Goal: Information Seeking & Learning: Learn about a topic

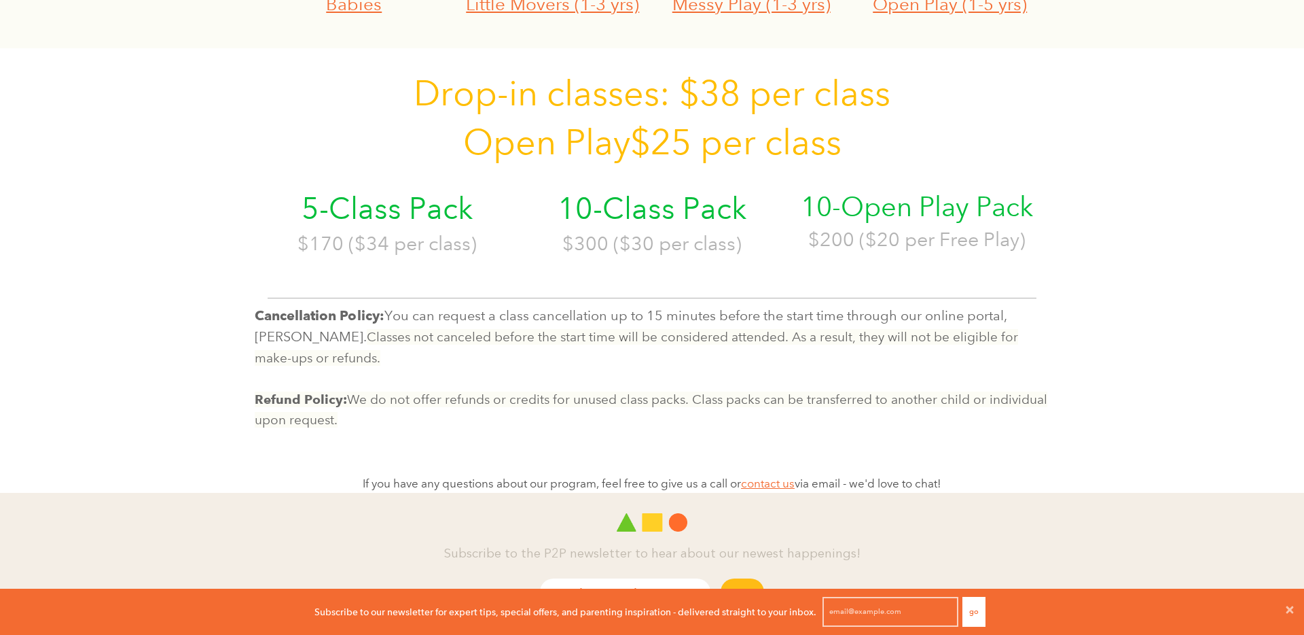
scroll to position [734, 0]
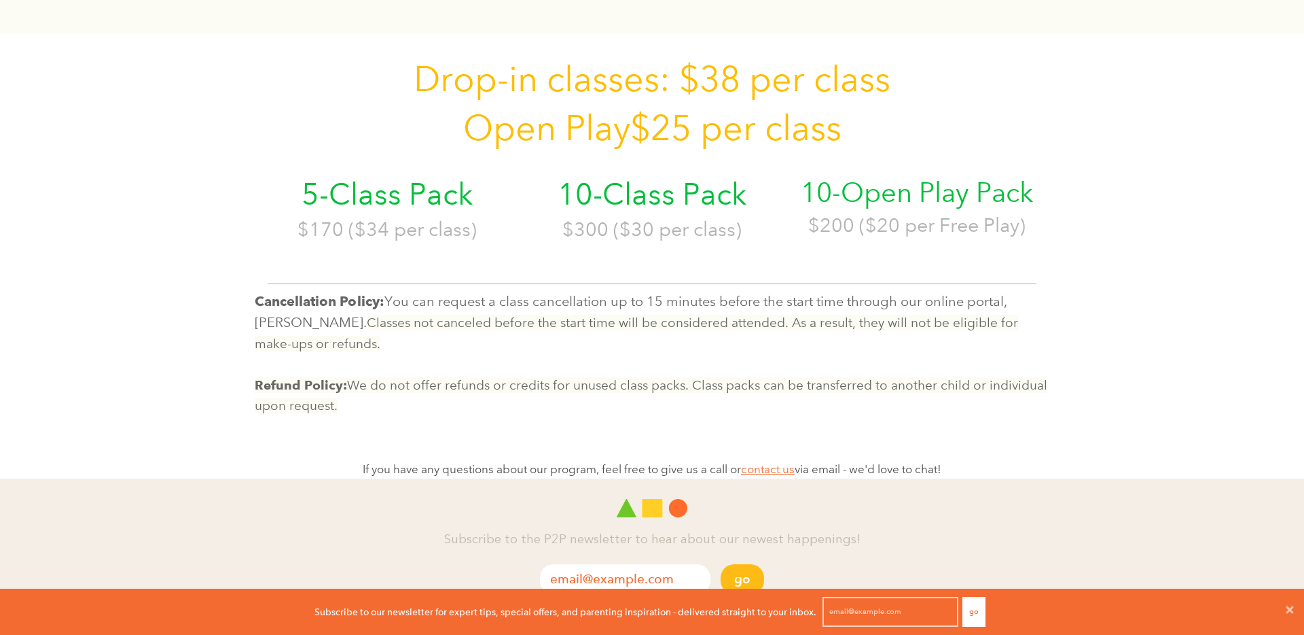
drag, startPoint x: 567, startPoint y: 302, endPoint x: 834, endPoint y: 339, distance: 268.9
click at [834, 339] on p "Cancellation Policy: You can request a class cancellation up to 15 minutes befo…" at bounding box center [652, 322] width 795 height 63
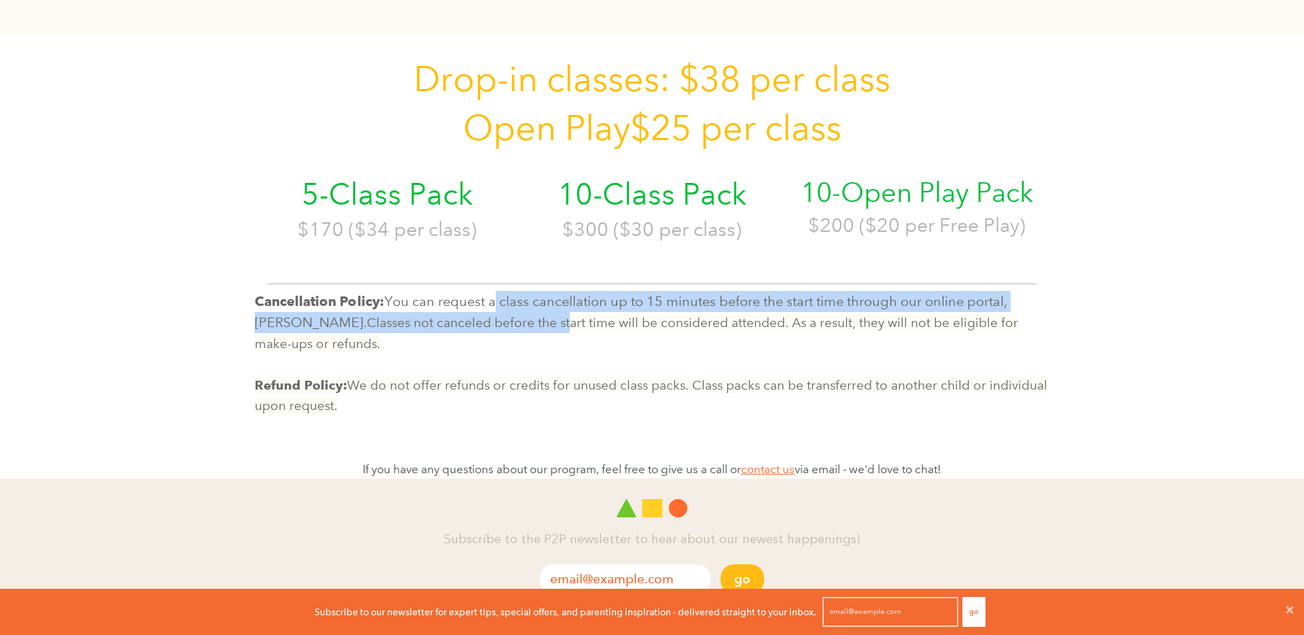
drag, startPoint x: 495, startPoint y: 298, endPoint x: 514, endPoint y: 345, distance: 51.0
click at [513, 342] on p "Cancellation Policy: You can request a class cancellation up to 15 minutes befo…" at bounding box center [652, 322] width 795 height 63
click at [514, 345] on p "Cancellation Policy: You can request a class cancellation up to 15 minutes befo…" at bounding box center [652, 322] width 795 height 63
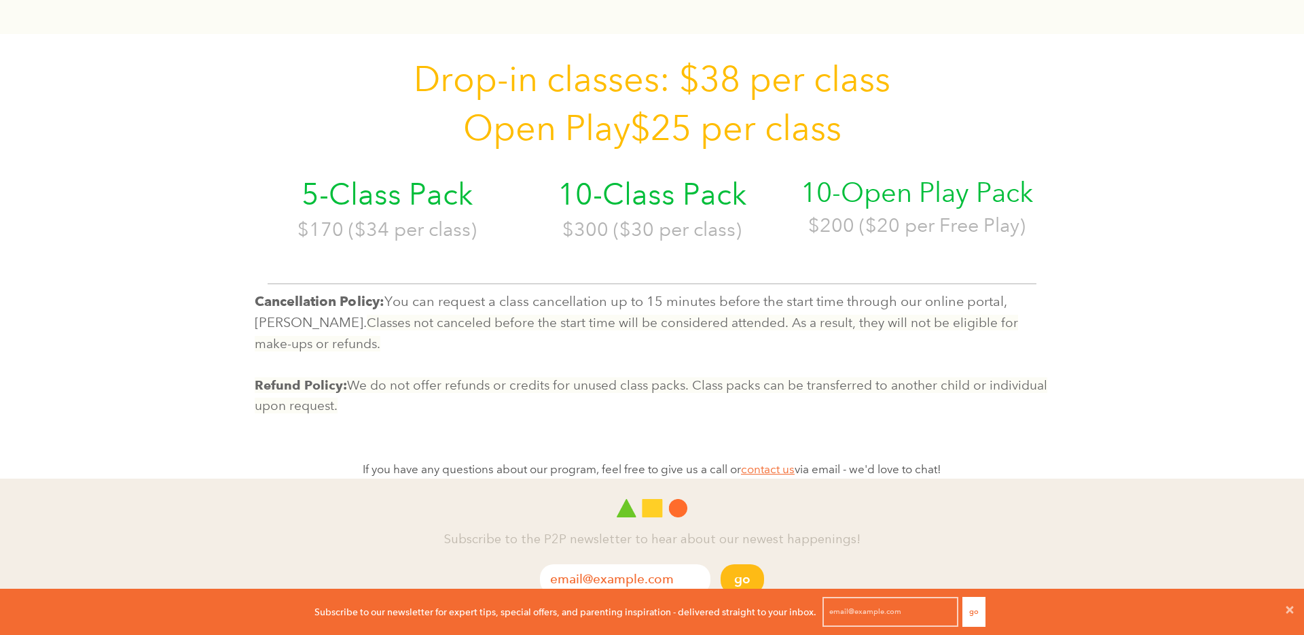
click at [582, 336] on p "Cancellation Policy: You can request a class cancellation up to 15 minutes befo…" at bounding box center [652, 322] width 795 height 63
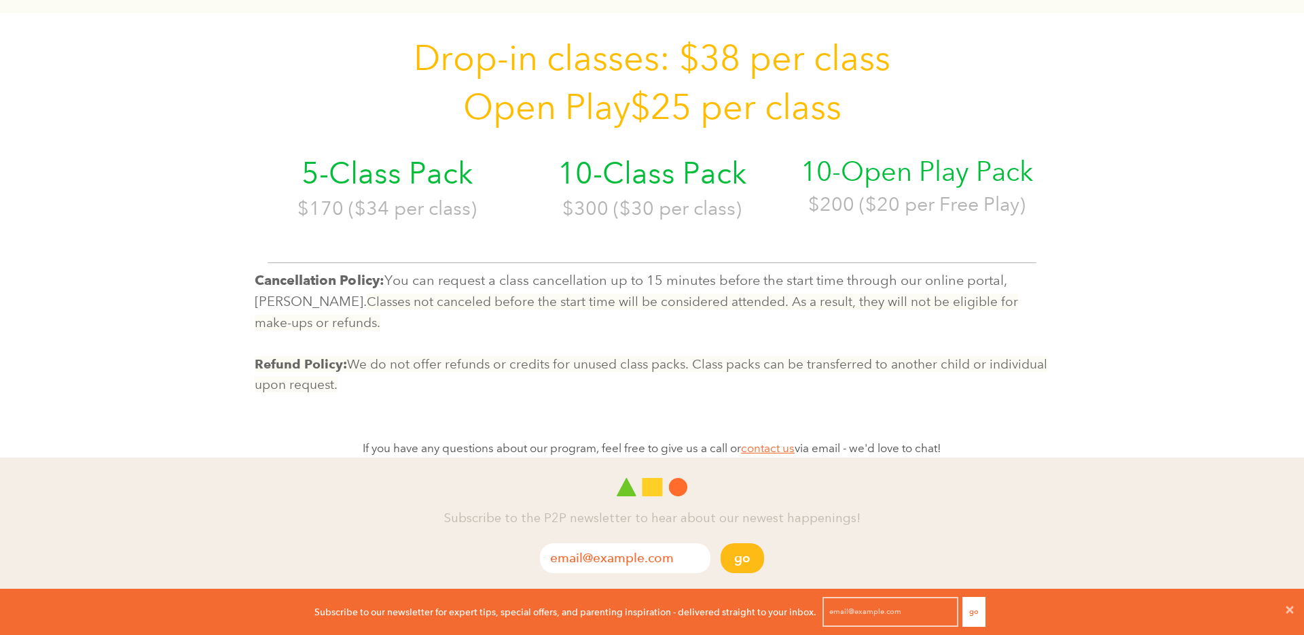
scroll to position [759, 0]
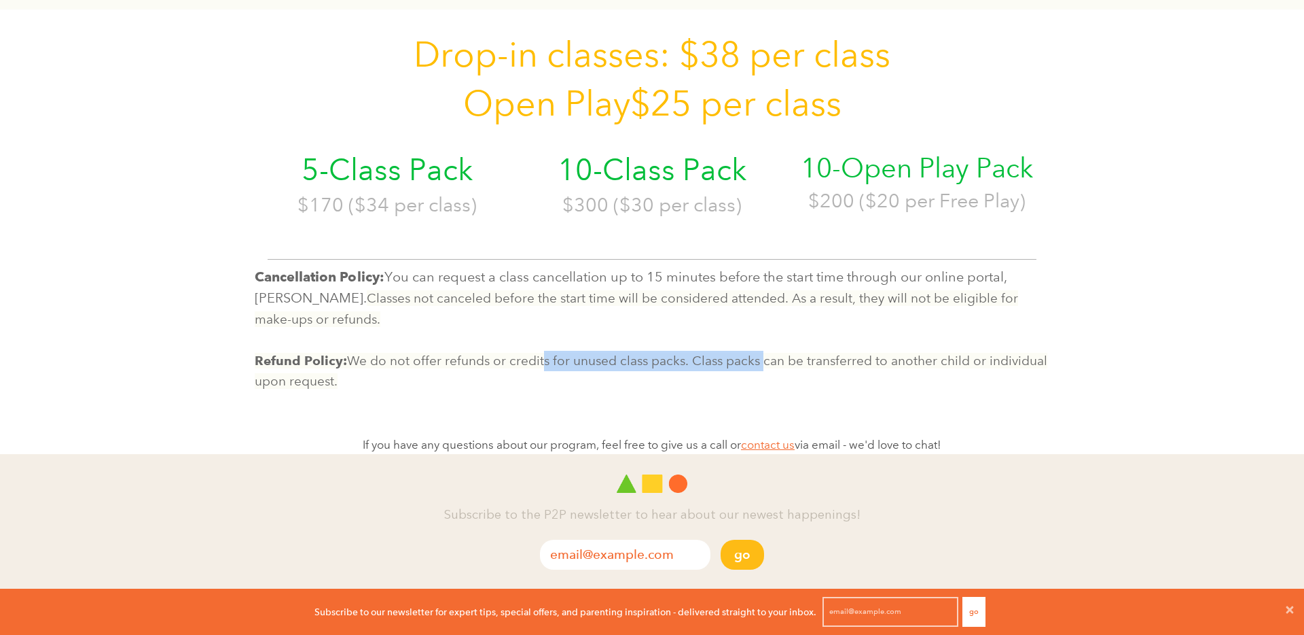
drag, startPoint x: 543, startPoint y: 361, endPoint x: 764, endPoint y: 361, distance: 221.5
click at [764, 361] on span "Refund Policy: We do not offer refunds or credits for unused class packs. Class…" at bounding box center [651, 371] width 793 height 36
click at [776, 395] on div "Cancellation Policy: You can request a class cancellation up to 15 minutes befo…" at bounding box center [652, 315] width 815 height 166
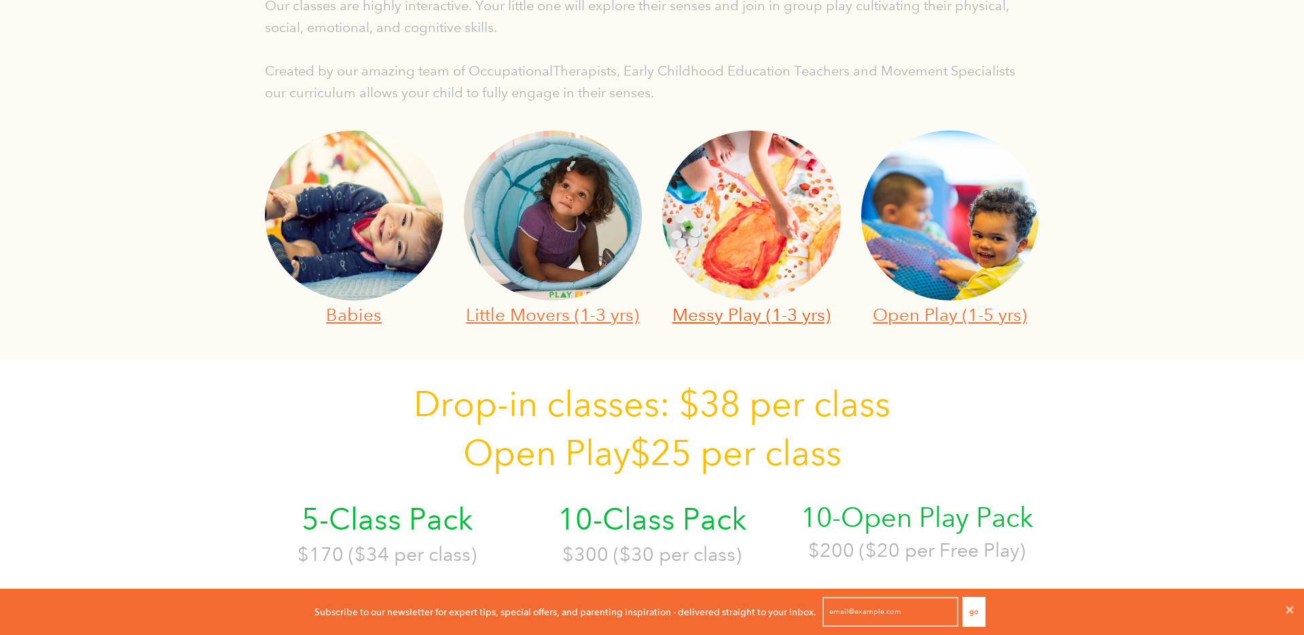
scroll to position [449, 0]
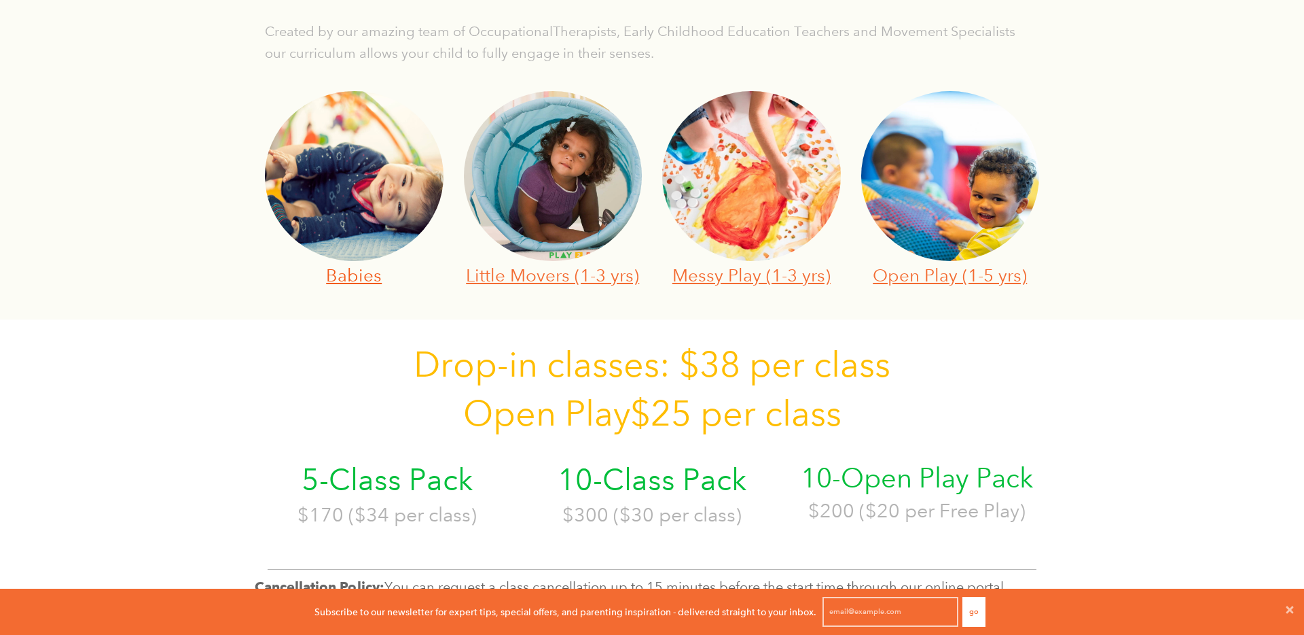
click at [356, 277] on link "Babies" at bounding box center [354, 274] width 56 height 21
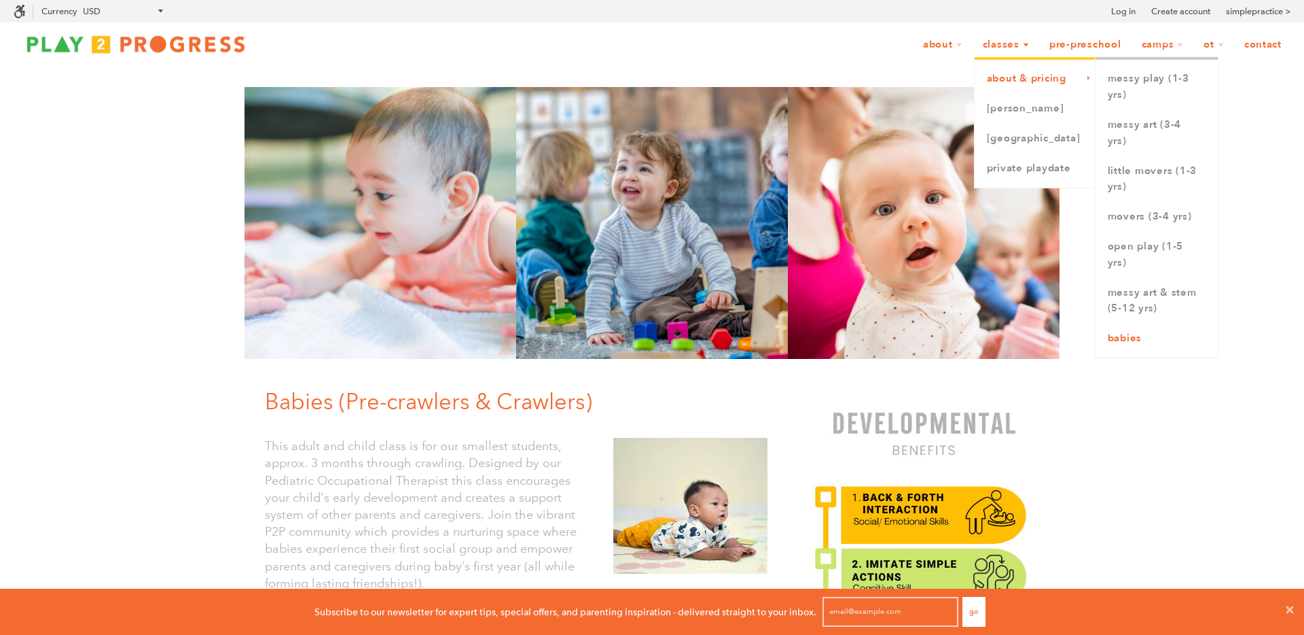
click at [1140, 344] on link "Babies" at bounding box center [1157, 338] width 122 height 30
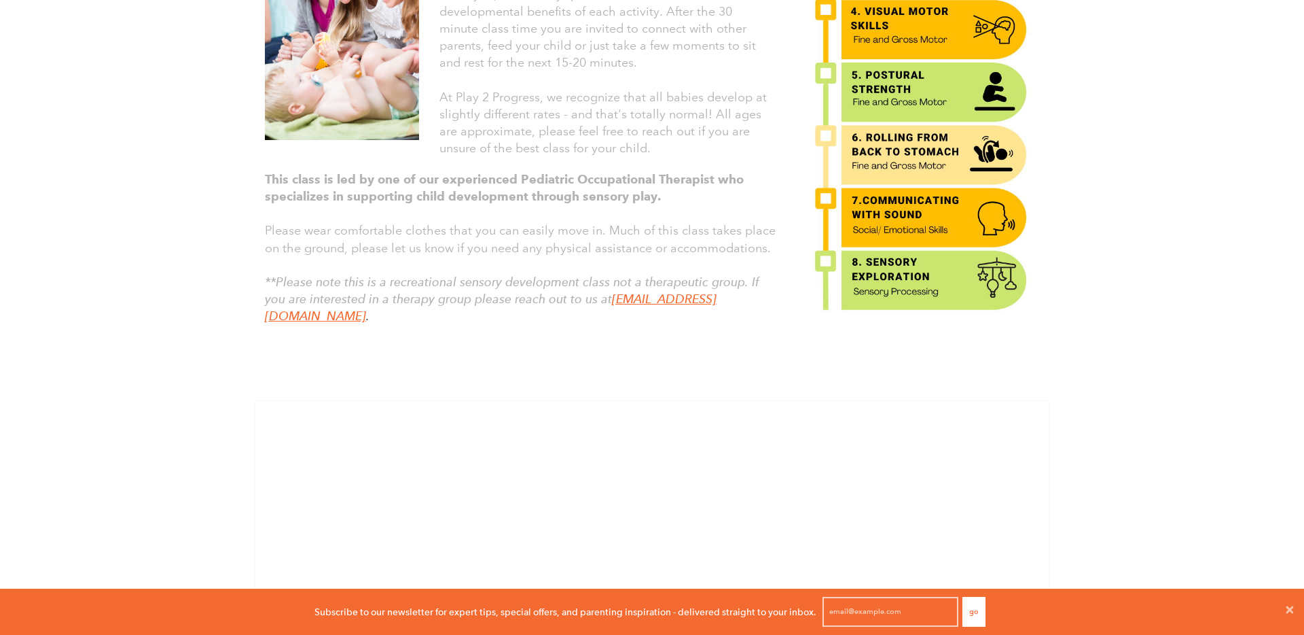
scroll to position [673, 0]
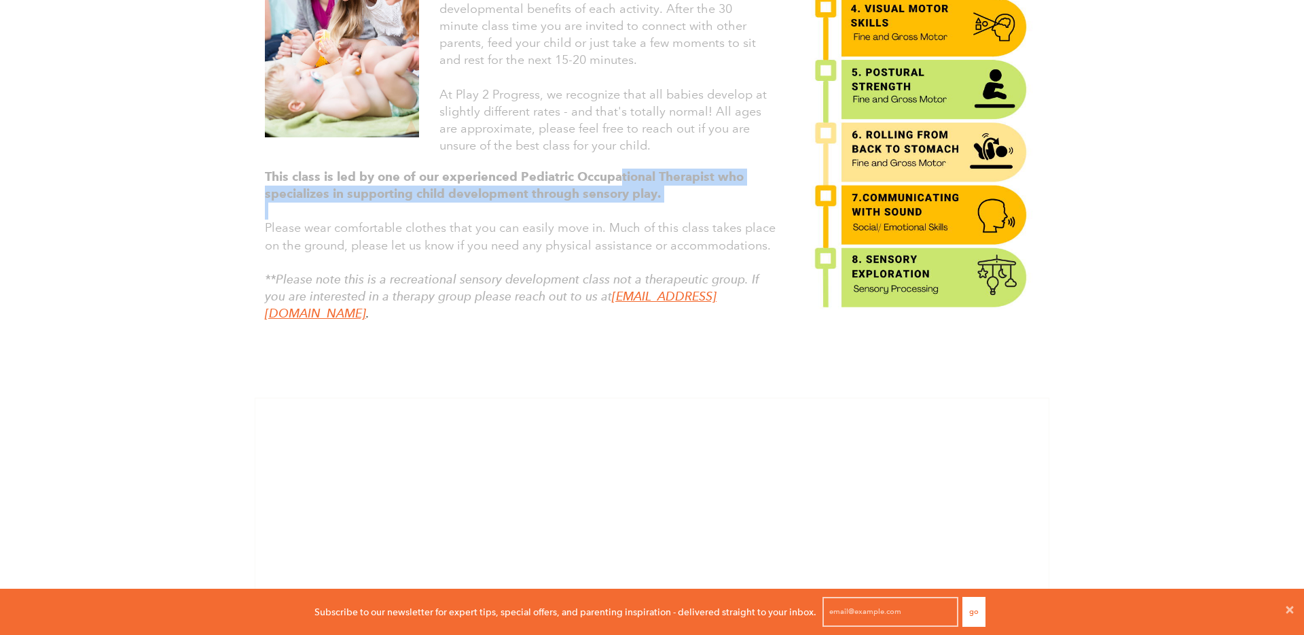
drag, startPoint x: 618, startPoint y: 171, endPoint x: 624, endPoint y: 209, distance: 38.4
click at [624, 209] on div "This class is led by one of our experienced Pediatric Occupational Therapist wh…" at bounding box center [516, 259] width 523 height 195
click at [624, 209] on p at bounding box center [521, 210] width 513 height 17
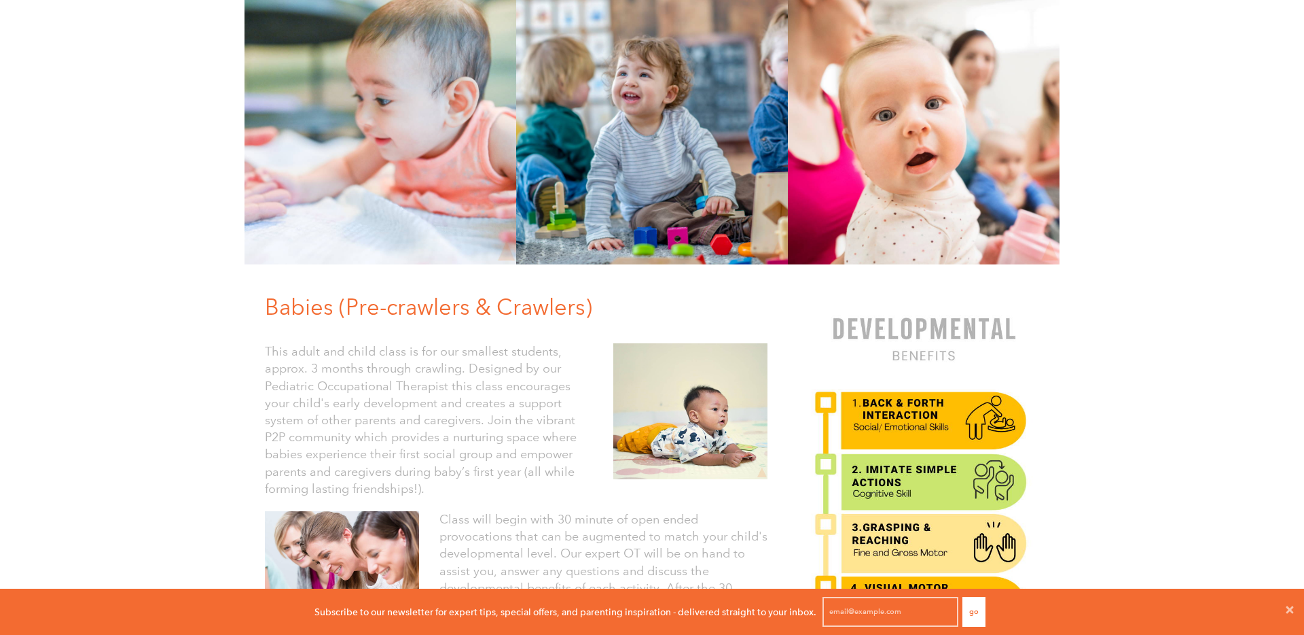
scroll to position [0, 0]
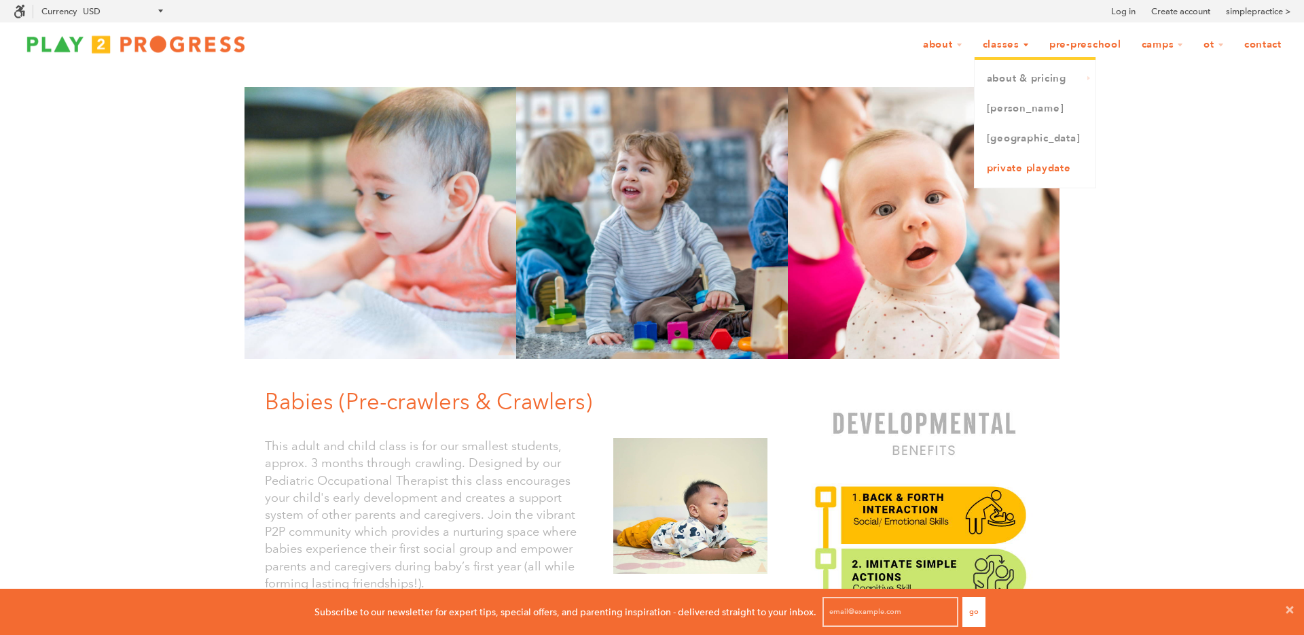
click at [1022, 167] on link "Private Playdate" at bounding box center [1035, 169] width 121 height 30
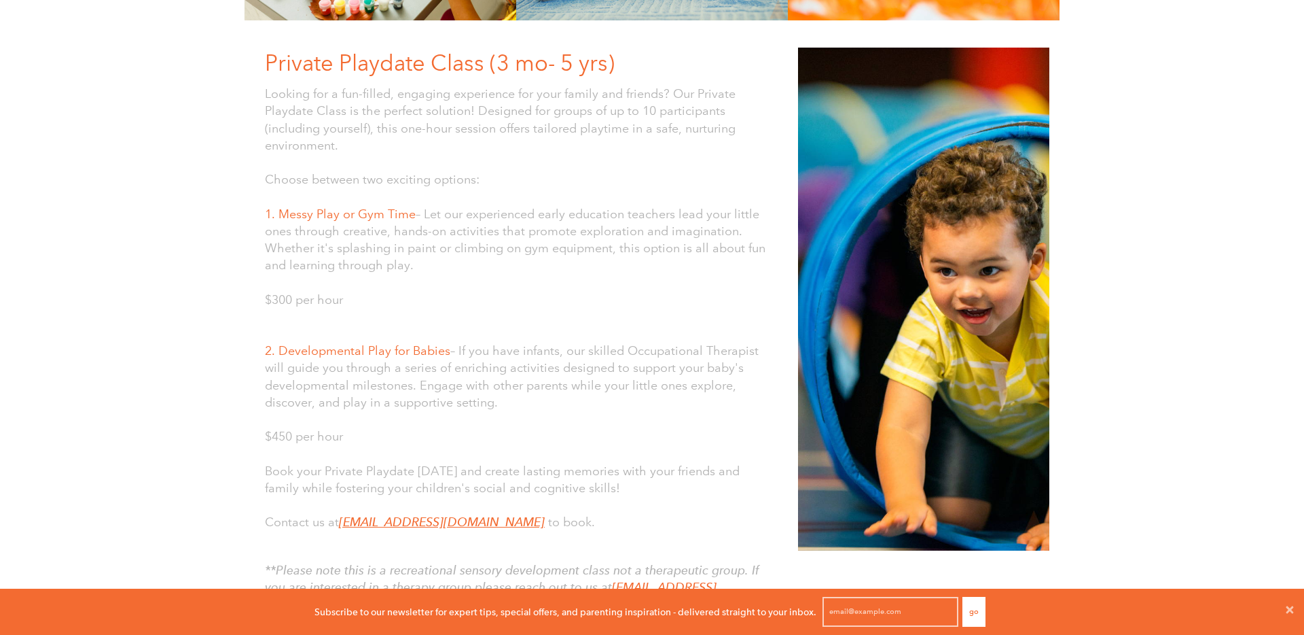
scroll to position [446, 0]
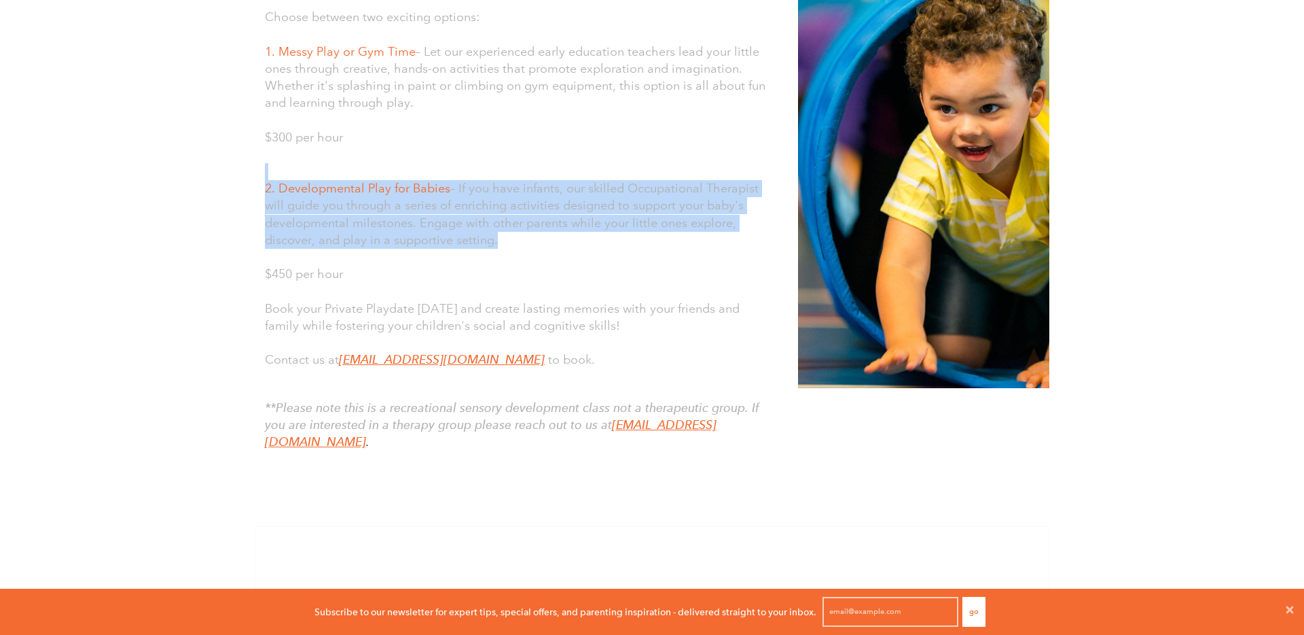
drag, startPoint x: 560, startPoint y: 178, endPoint x: 569, endPoint y: 270, distance: 92.8
click at [568, 269] on div "Looking for a fun-filled, engaging experience for your family and friends? Our …" at bounding box center [516, 145] width 503 height 445
click at [569, 270] on p "$450 per hour" at bounding box center [516, 274] width 503 height 17
drag, startPoint x: 584, startPoint y: 170, endPoint x: 588, endPoint y: 259, distance: 89.1
click at [586, 256] on div "Looking for a fun-filled, engaging experience for your family and friends? Our …" at bounding box center [516, 145] width 503 height 445
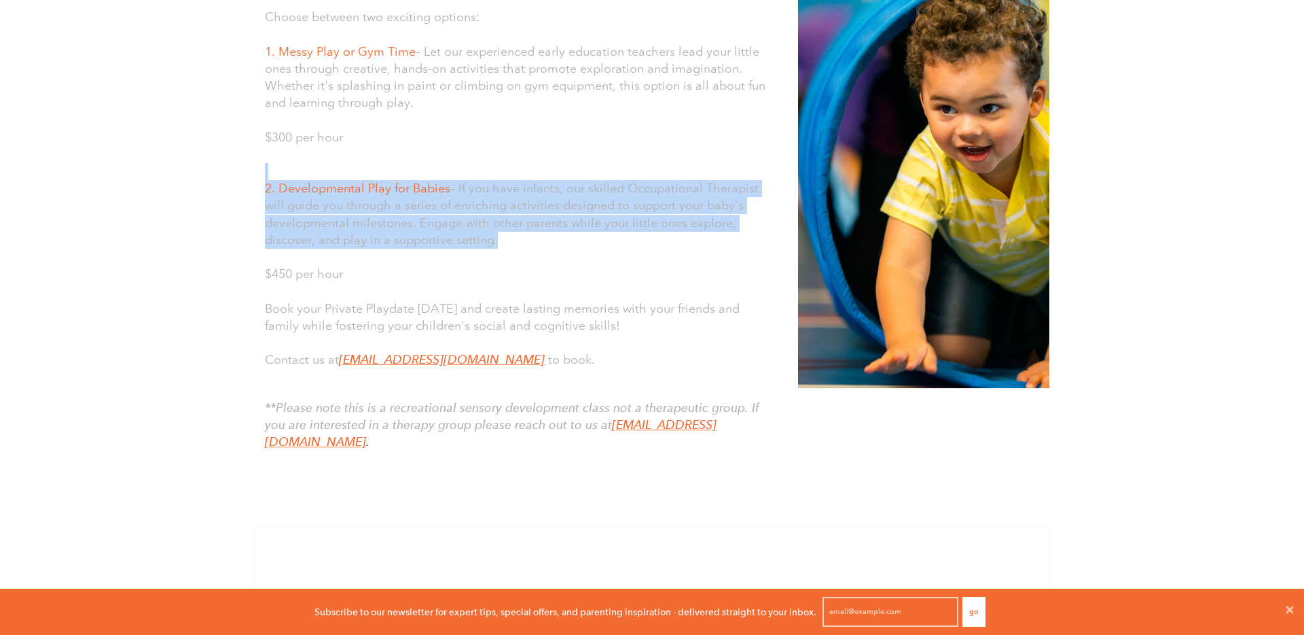
click at [588, 259] on p at bounding box center [516, 257] width 503 height 17
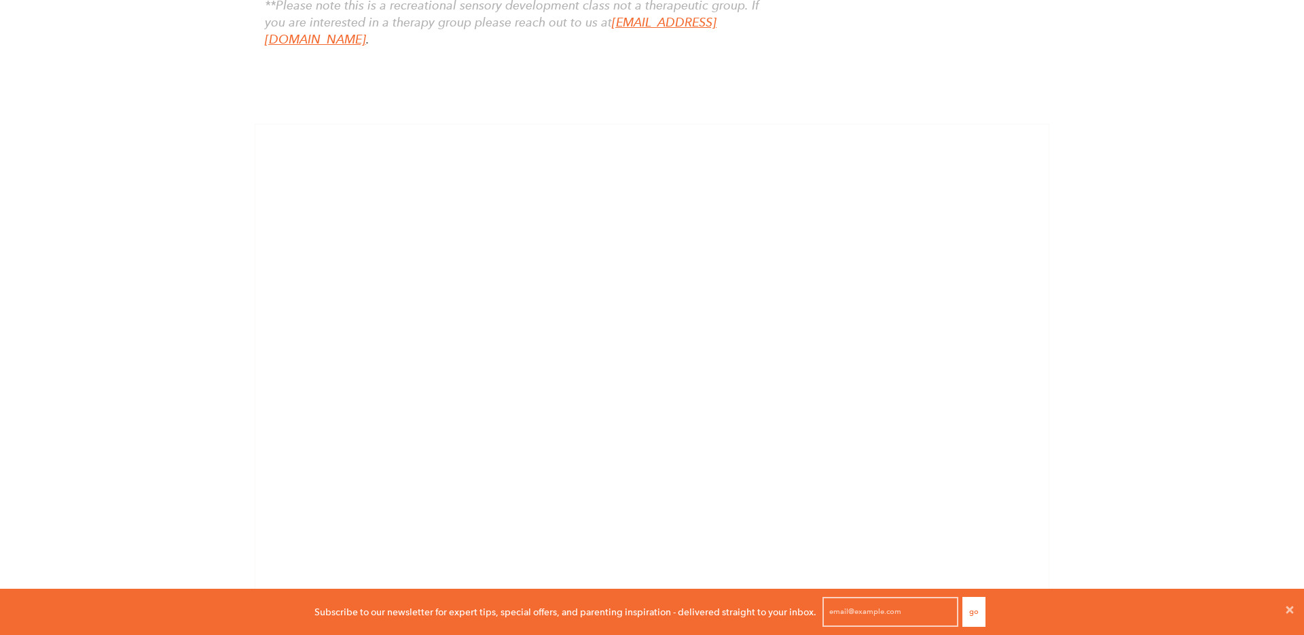
scroll to position [851, 0]
click at [114, 365] on div "Private Playdate Class (3 mo- 5 yrs) Looking for a fun-filled, engaging experie…" at bounding box center [652, 66] width 1304 height 1702
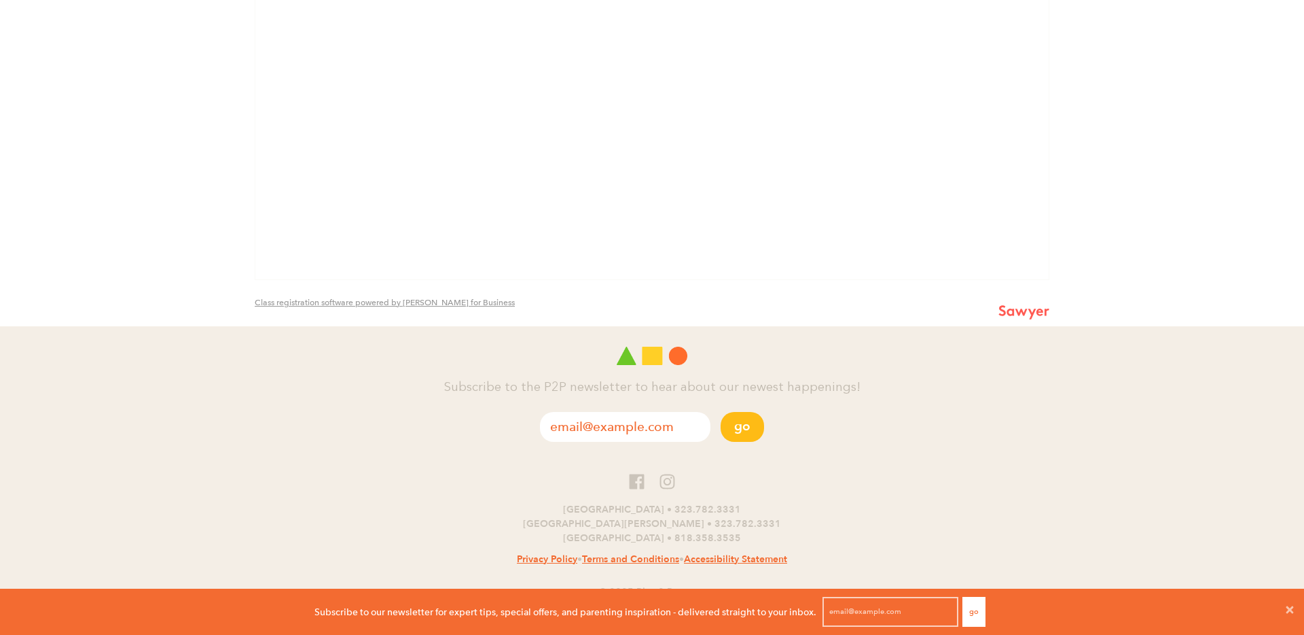
scroll to position [0, 0]
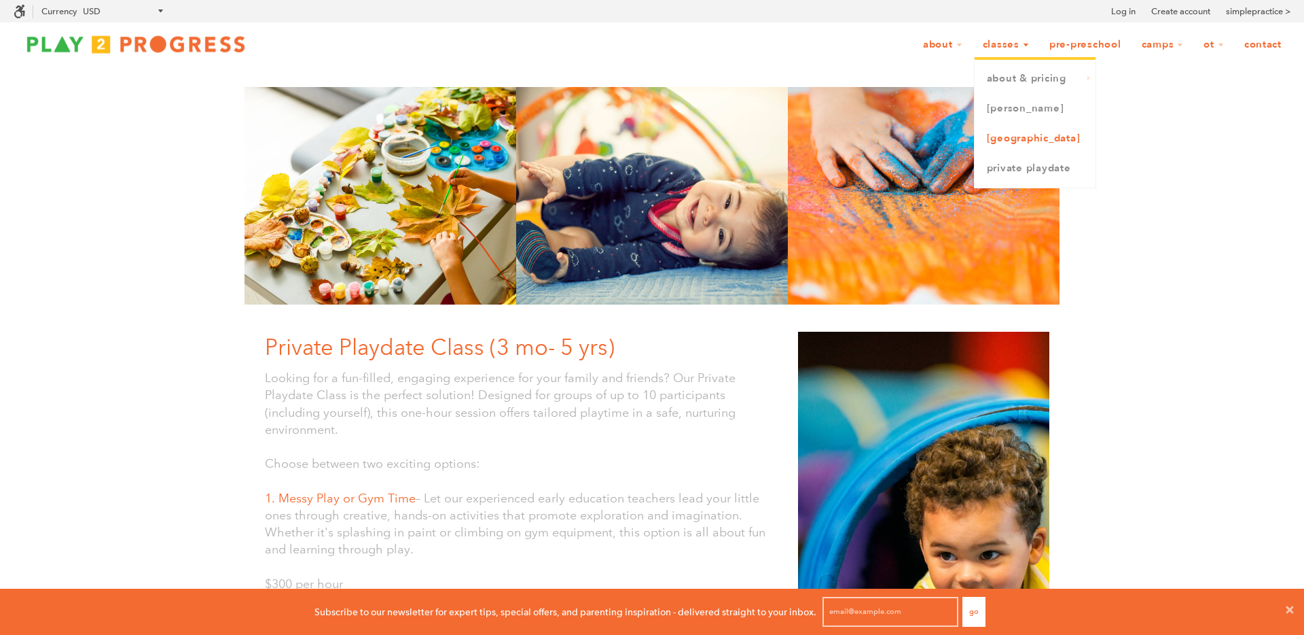
click at [1018, 142] on link "[GEOGRAPHIC_DATA]" at bounding box center [1035, 139] width 121 height 30
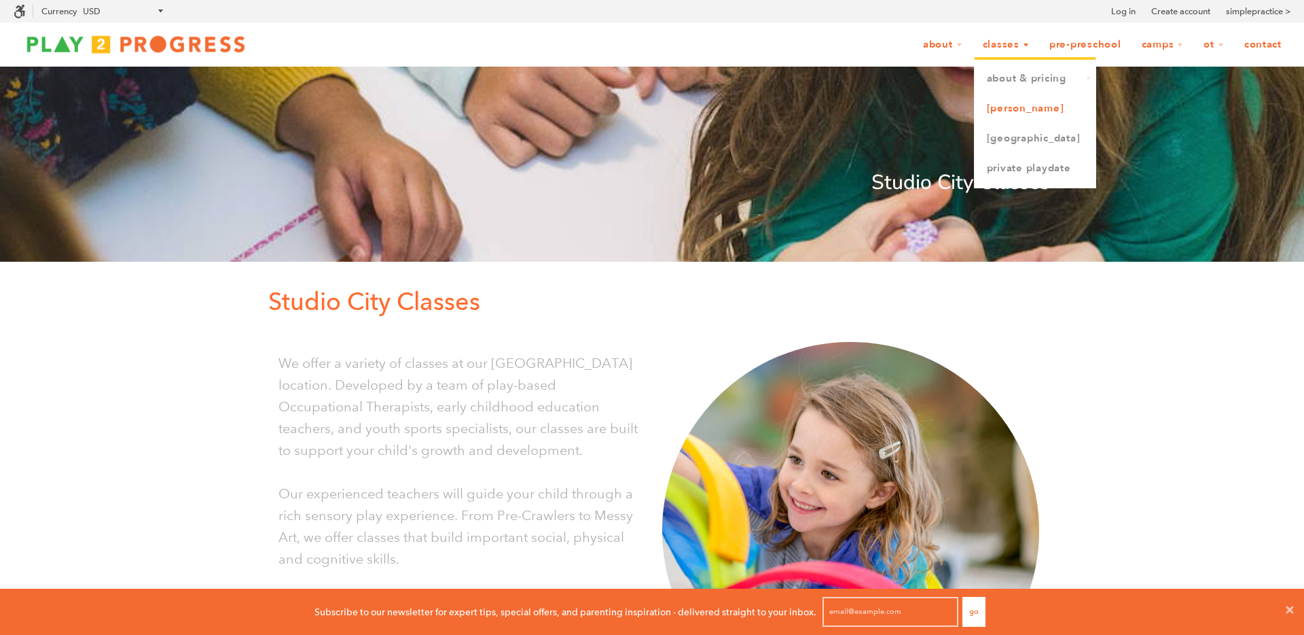
scroll to position [19, 0]
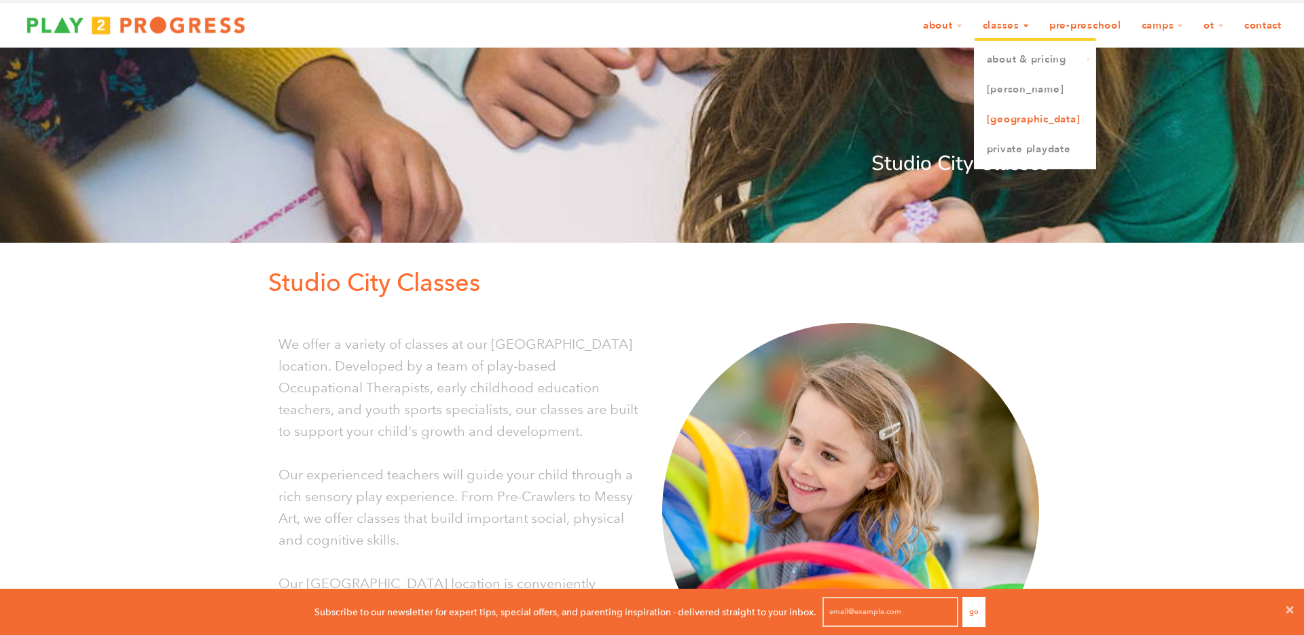
click at [1026, 127] on link "[GEOGRAPHIC_DATA]" at bounding box center [1035, 120] width 121 height 30
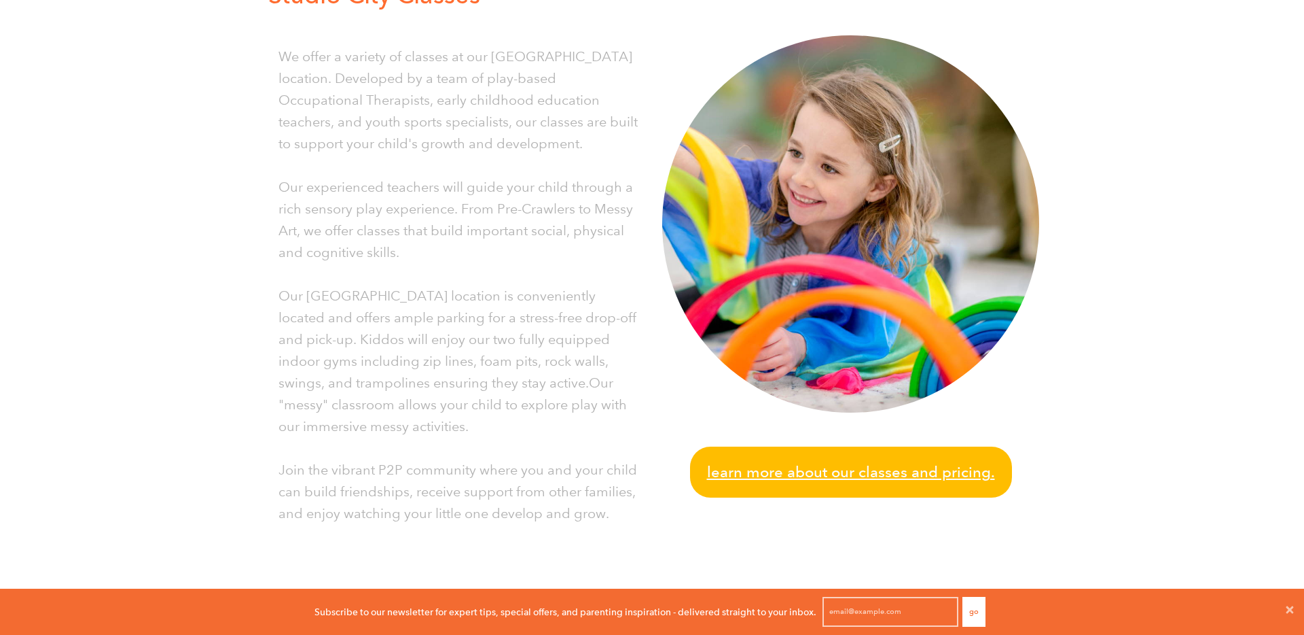
scroll to position [465, 0]
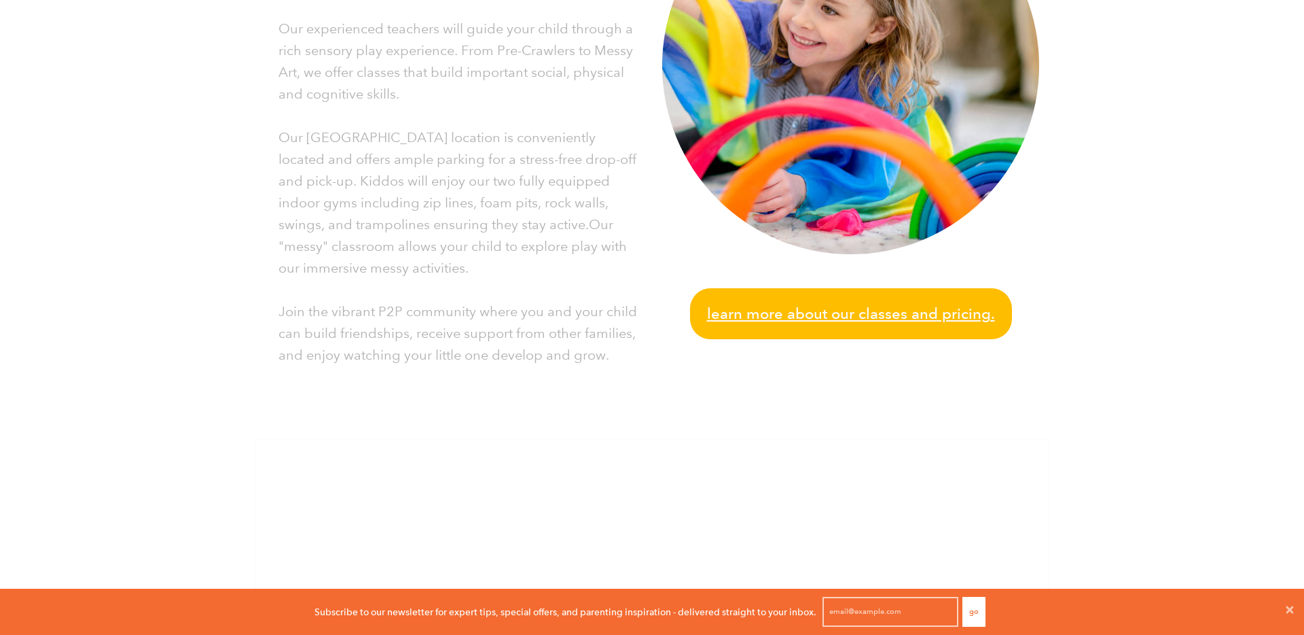
click at [820, 314] on span "Learn more about our classes and pricing." at bounding box center [851, 314] width 288 height 24
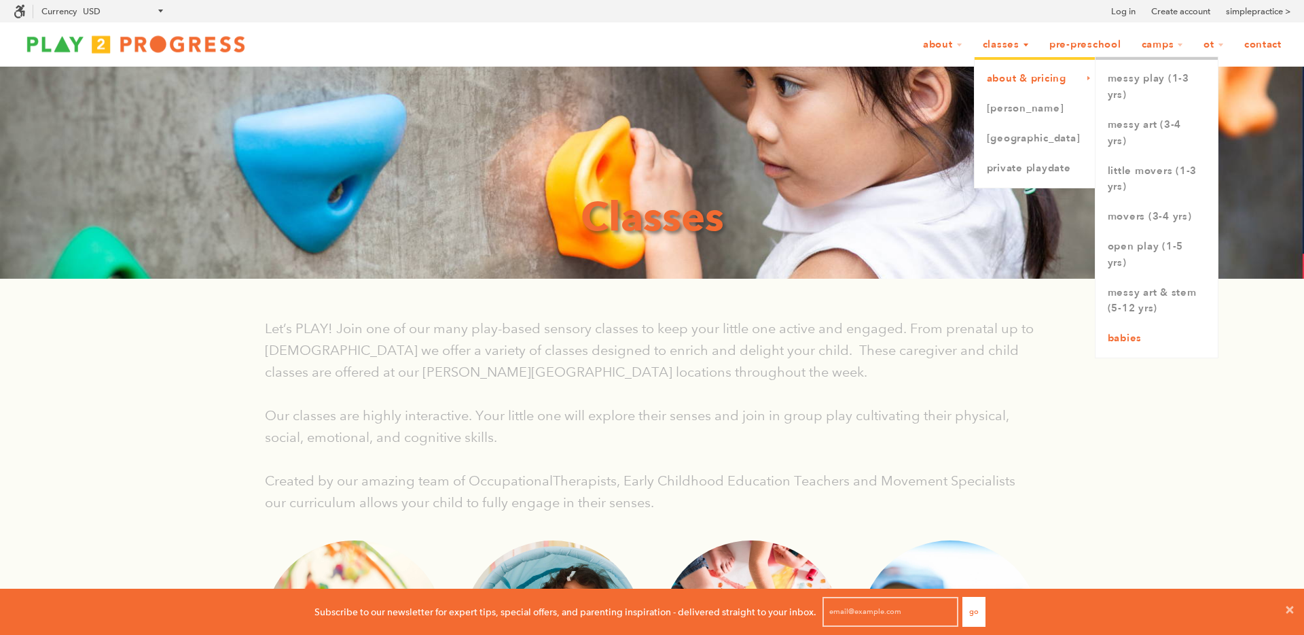
click at [1142, 333] on link "Babies" at bounding box center [1157, 338] width 122 height 30
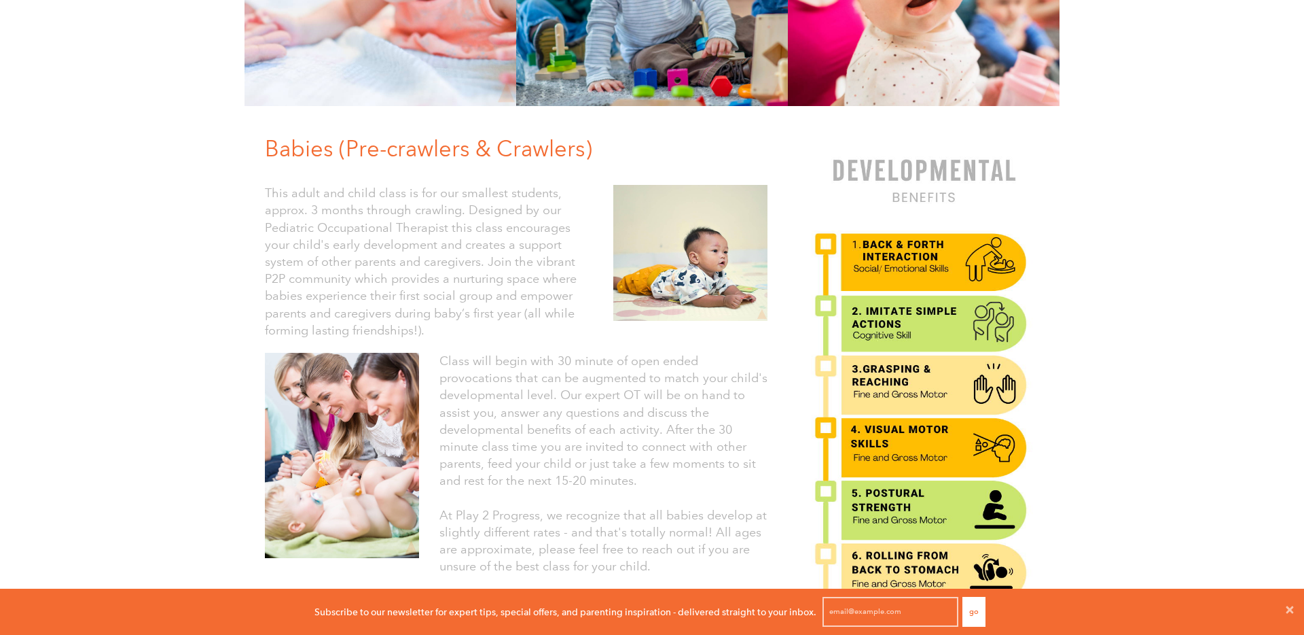
scroll to position [260, 0]
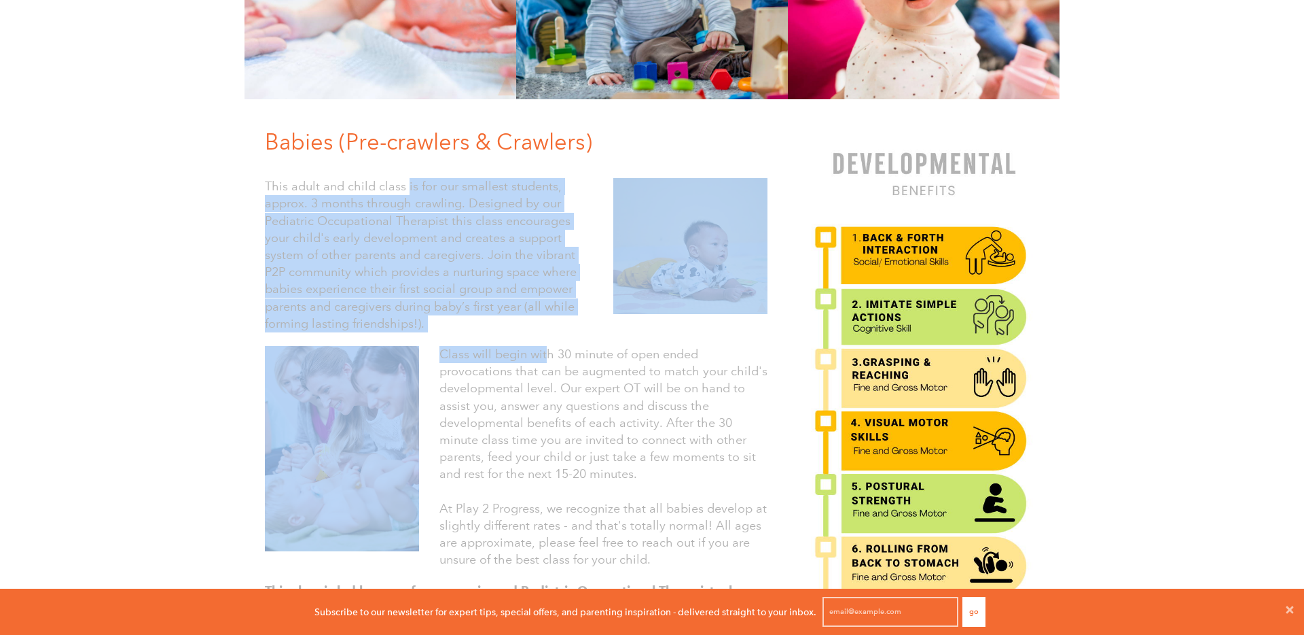
drag, startPoint x: 406, startPoint y: 189, endPoint x: 544, endPoint y: 349, distance: 211.4
click at [544, 349] on div "Babies (Pre-crawlers & Crawlers) This adult and child class is for our smallest…" at bounding box center [516, 447] width 543 height 643
click at [507, 308] on font "This adult and child class is for our smallest students, approx. 3 months throu…" at bounding box center [421, 255] width 312 height 152
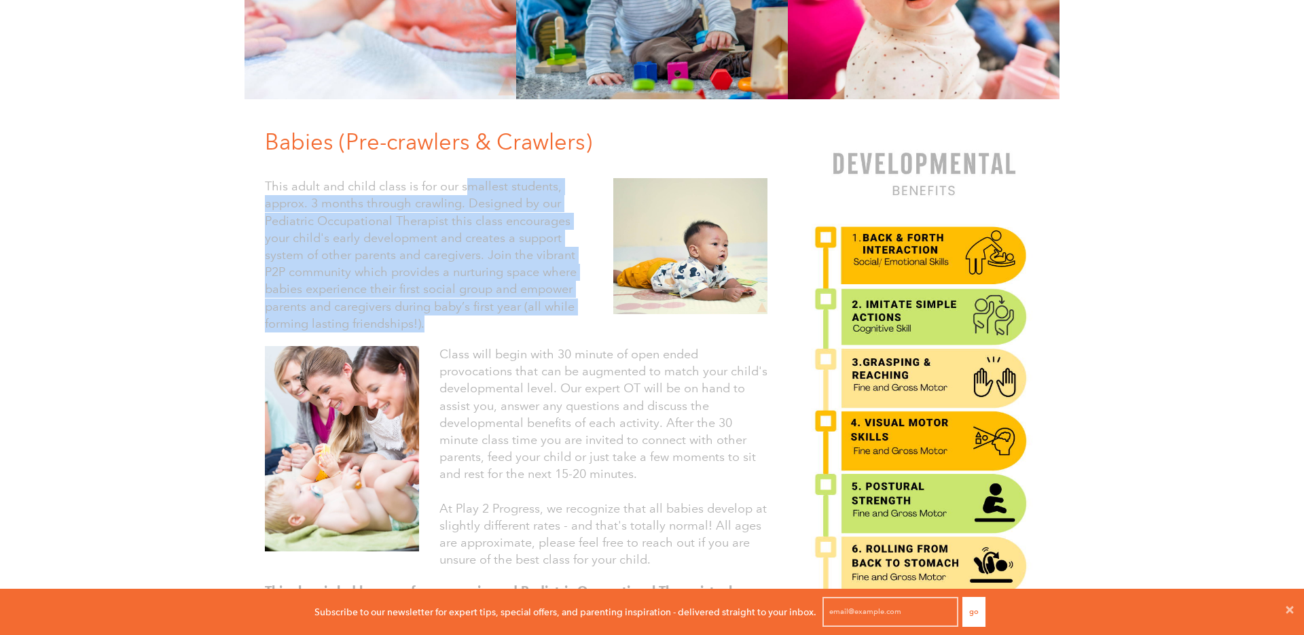
drag, startPoint x: 466, startPoint y: 179, endPoint x: 534, endPoint y: 327, distance: 162.9
click at [533, 326] on p "This adult and child class is for our smallest students, approx. 3 months throu…" at bounding box center [429, 255] width 328 height 154
click at [534, 327] on p "This adult and child class is for our smallest students, approx. 3 months throu…" at bounding box center [429, 255] width 328 height 154
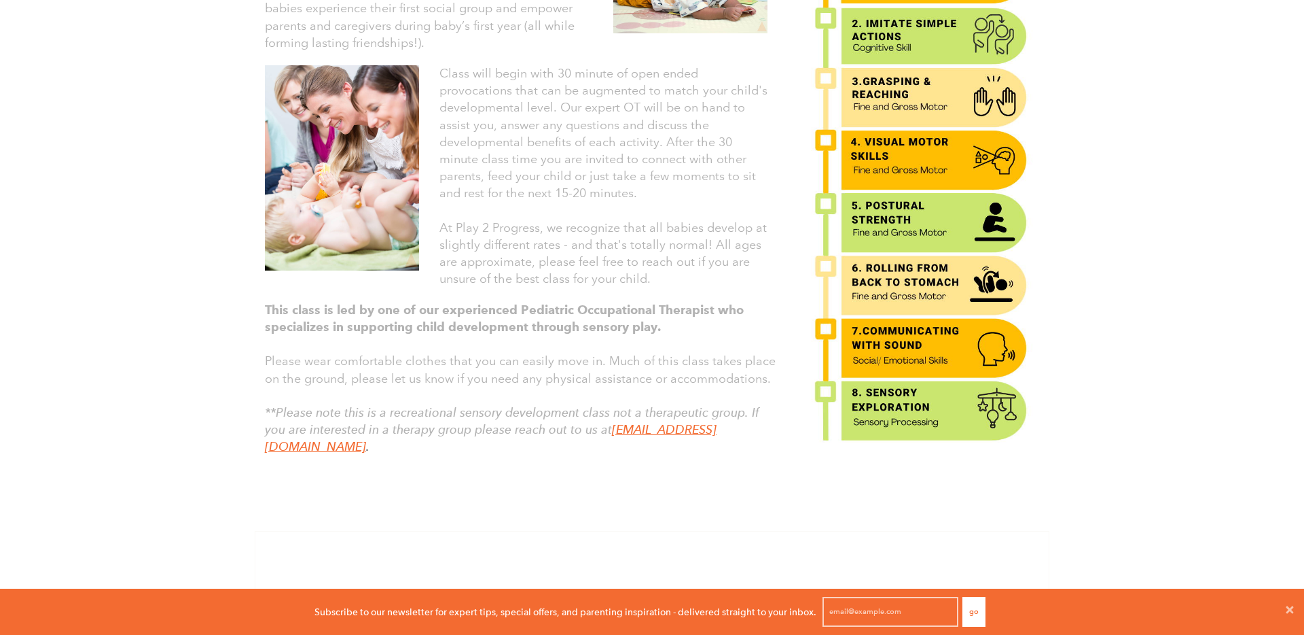
scroll to position [533, 0]
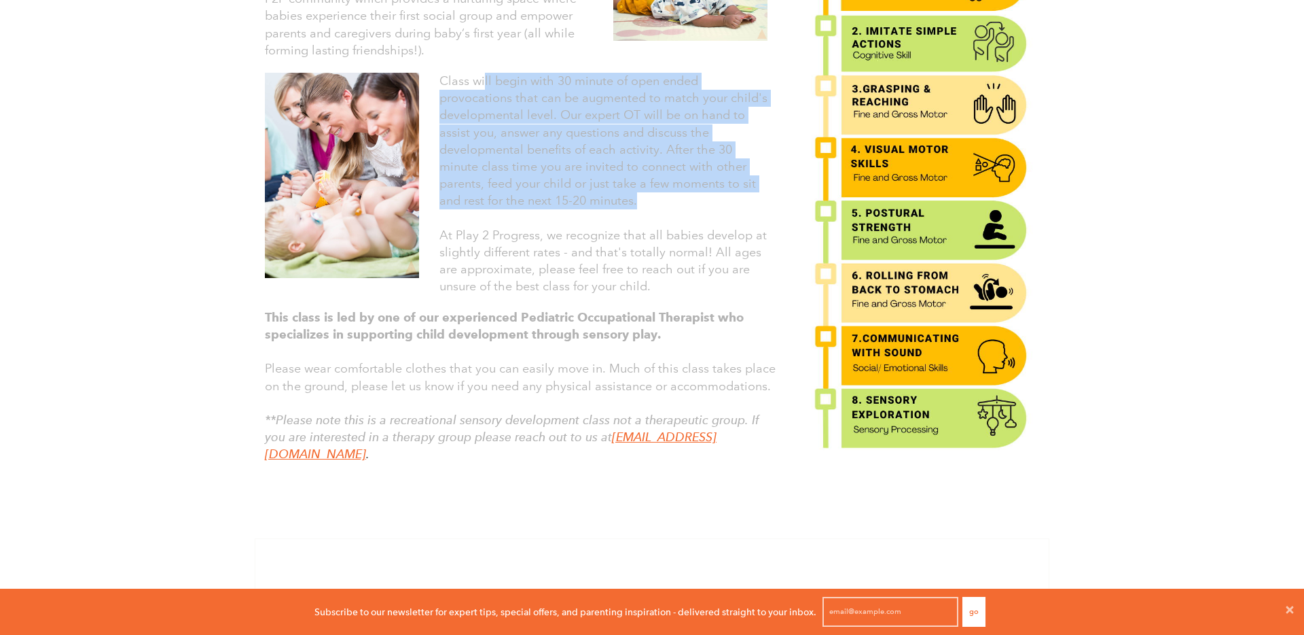
drag, startPoint x: 482, startPoint y: 84, endPoint x: 737, endPoint y: 213, distance: 285.3
click at [738, 213] on div "Class will begin with 30 minute of open ended provocations that can be augmente…" at bounding box center [604, 184] width 328 height 223
click at [737, 213] on p at bounding box center [604, 218] width 328 height 17
drag, startPoint x: 610, startPoint y: 74, endPoint x: 677, endPoint y: 220, distance: 160.5
click at [675, 219] on div "Class will begin with 30 minute of open ended provocations that can be augmente…" at bounding box center [604, 184] width 328 height 223
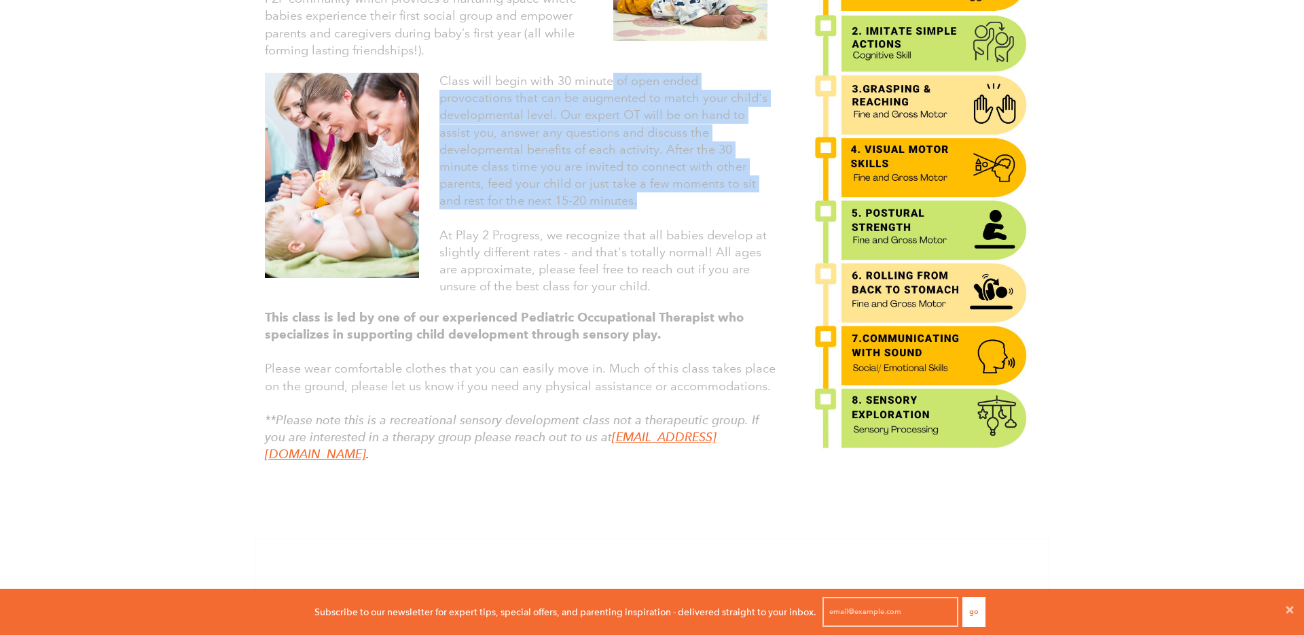
click at [677, 220] on p at bounding box center [604, 218] width 328 height 17
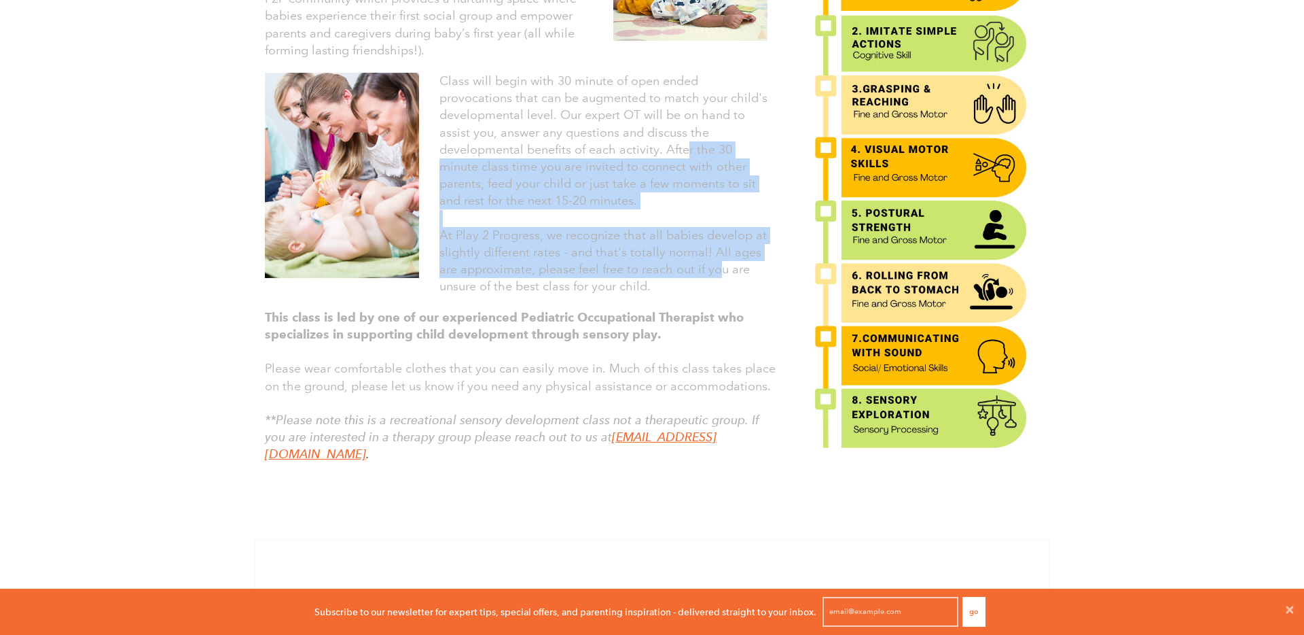
drag, startPoint x: 687, startPoint y: 144, endPoint x: 721, endPoint y: 288, distance: 148.0
click at [721, 287] on div "Class will begin with 30 minute of open ended provocations that can be augmente…" at bounding box center [604, 184] width 328 height 223
click at [721, 288] on p "At Play 2 Progress, we recognize that all babies develop at slightly different …" at bounding box center [604, 261] width 328 height 69
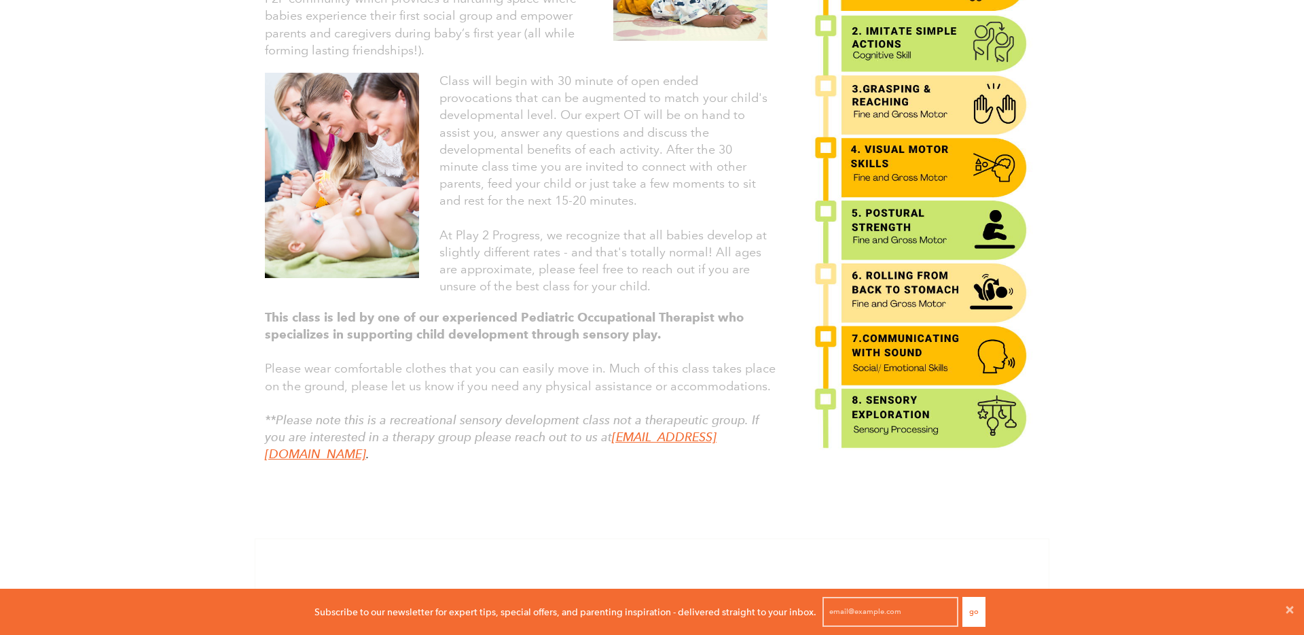
drag, startPoint x: 675, startPoint y: 215, endPoint x: 736, endPoint y: 308, distance: 111.0
click at [735, 307] on div "Babies (Pre-crawlers & Crawlers) This adult and child class is for our smallest…" at bounding box center [516, 174] width 543 height 643
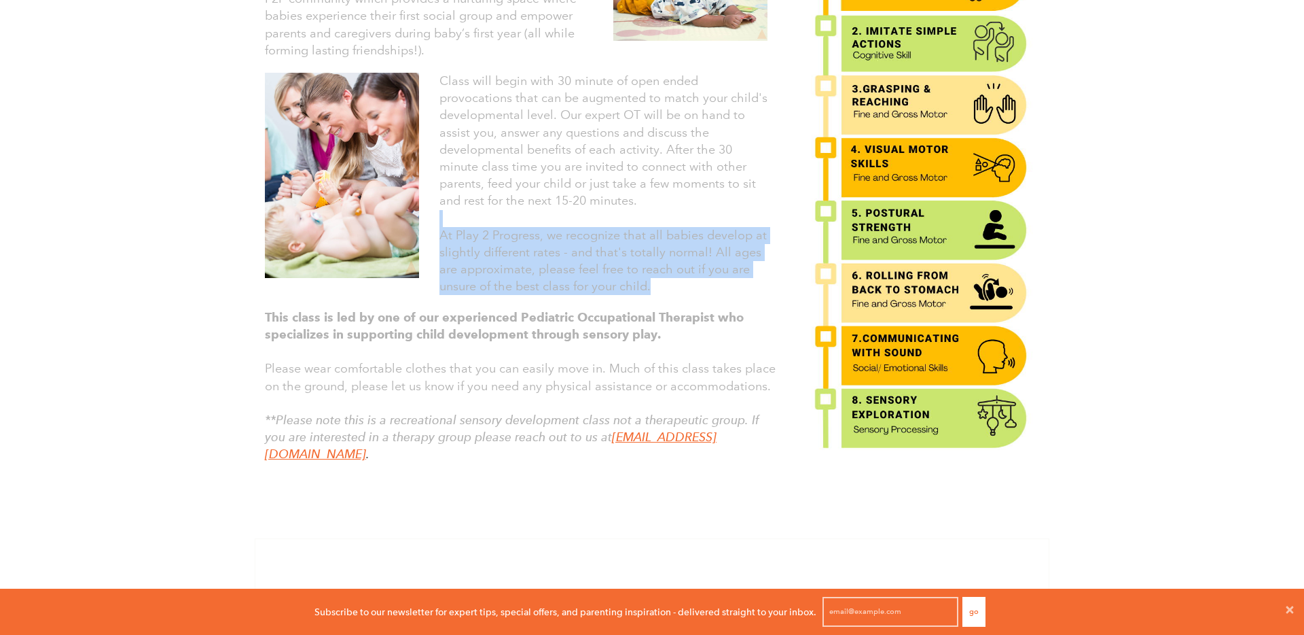
click at [736, 308] on div "This class is led by one of our experienced Pediatric Occupational Therapist wh…" at bounding box center [516, 399] width 523 height 195
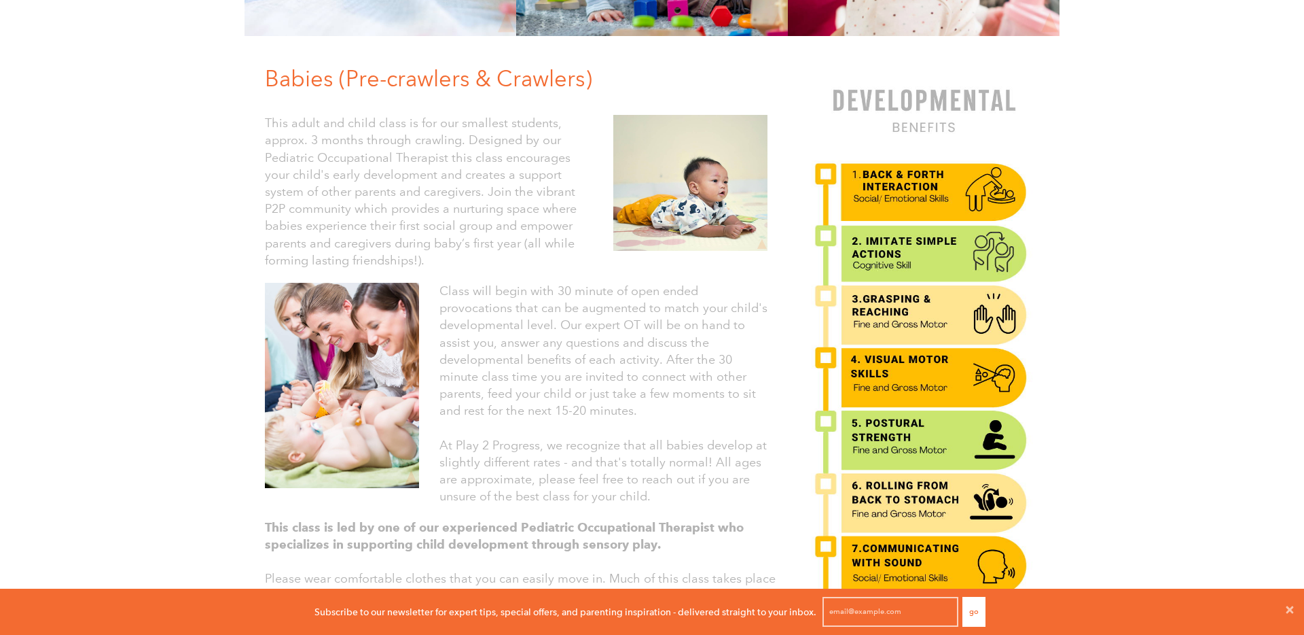
scroll to position [0, 0]
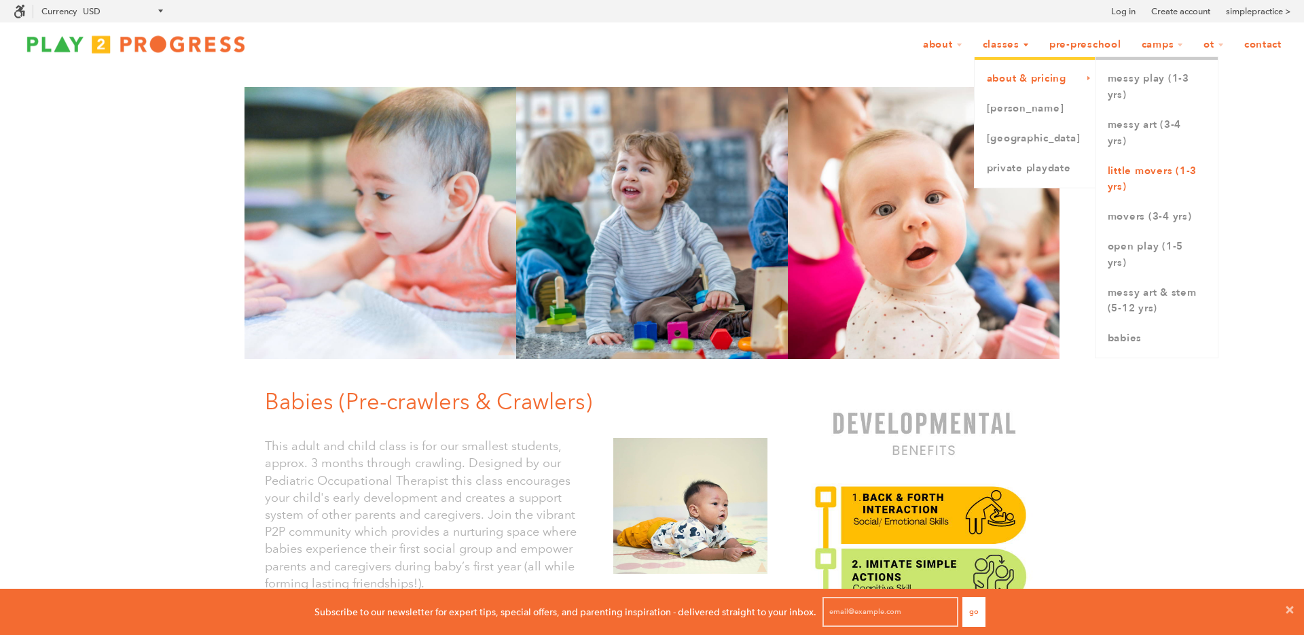
click at [1160, 179] on link "Little Movers (1-3 yrs)" at bounding box center [1157, 179] width 122 height 46
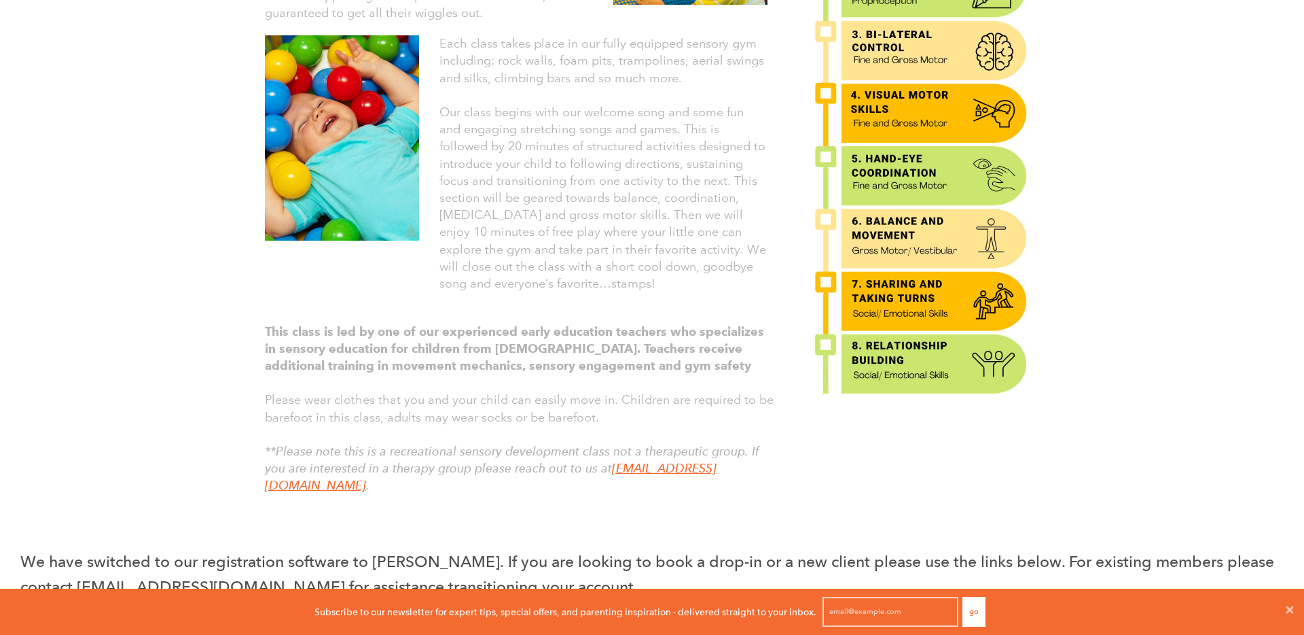
scroll to position [590, 0]
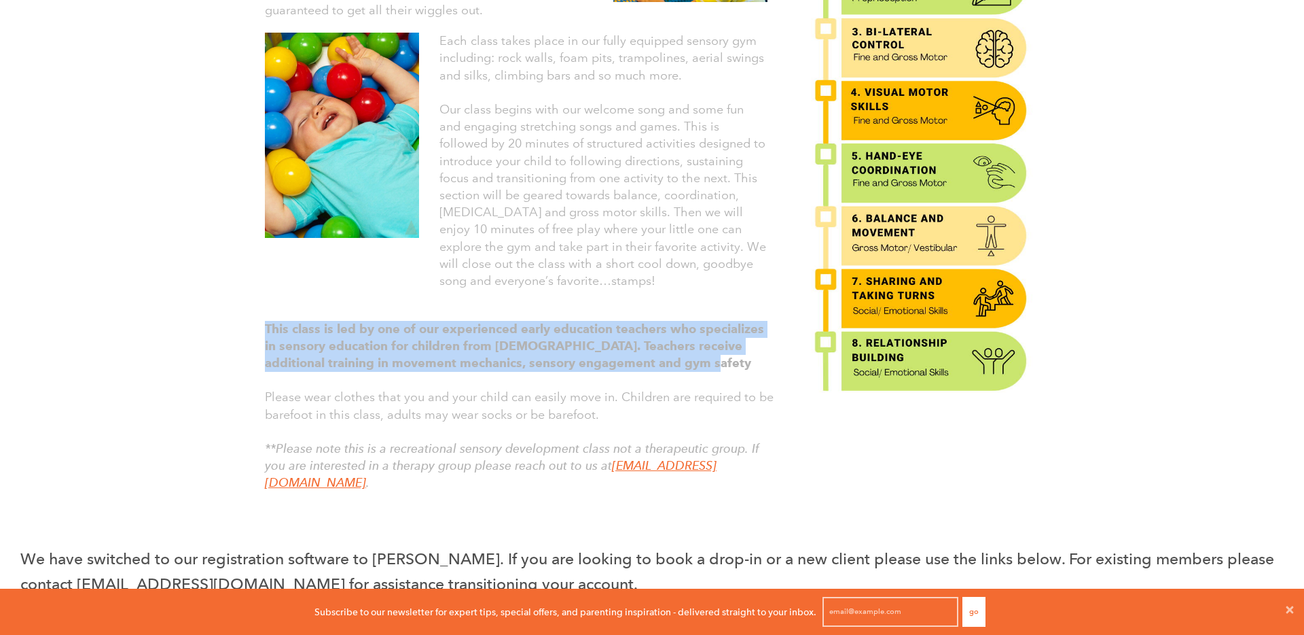
drag, startPoint x: 628, startPoint y: 300, endPoint x: 666, endPoint y: 368, distance: 78.8
click at [666, 367] on div "Little Movers (1-3 yrs old) We like to move it, move it! This 45 minute class w…" at bounding box center [516, 160] width 543 height 729
click at [666, 368] on p "This class is led by one of our experienced early education teachers who specia…" at bounding box center [521, 347] width 513 height 52
drag, startPoint x: 652, startPoint y: 306, endPoint x: 681, endPoint y: 385, distance: 83.8
click at [681, 383] on div "Little Movers (1-3 yrs old) We like to move it, move it! This 45 minute class w…" at bounding box center [516, 160] width 543 height 729
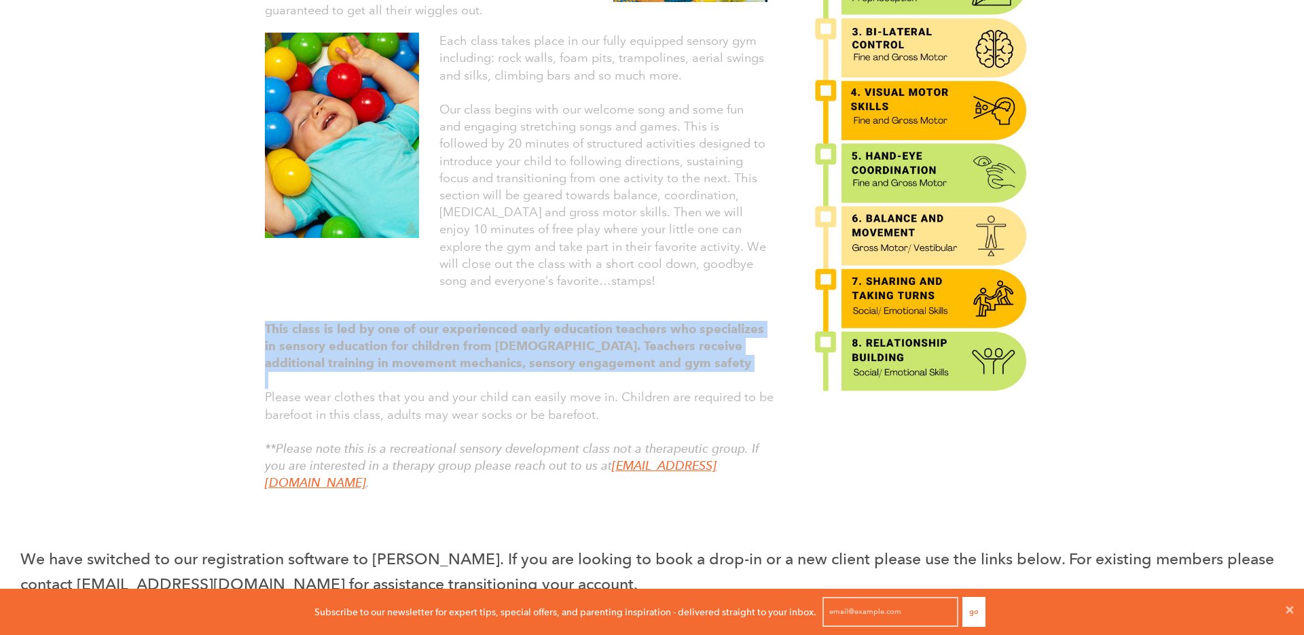
click at [681, 385] on p at bounding box center [521, 380] width 513 height 17
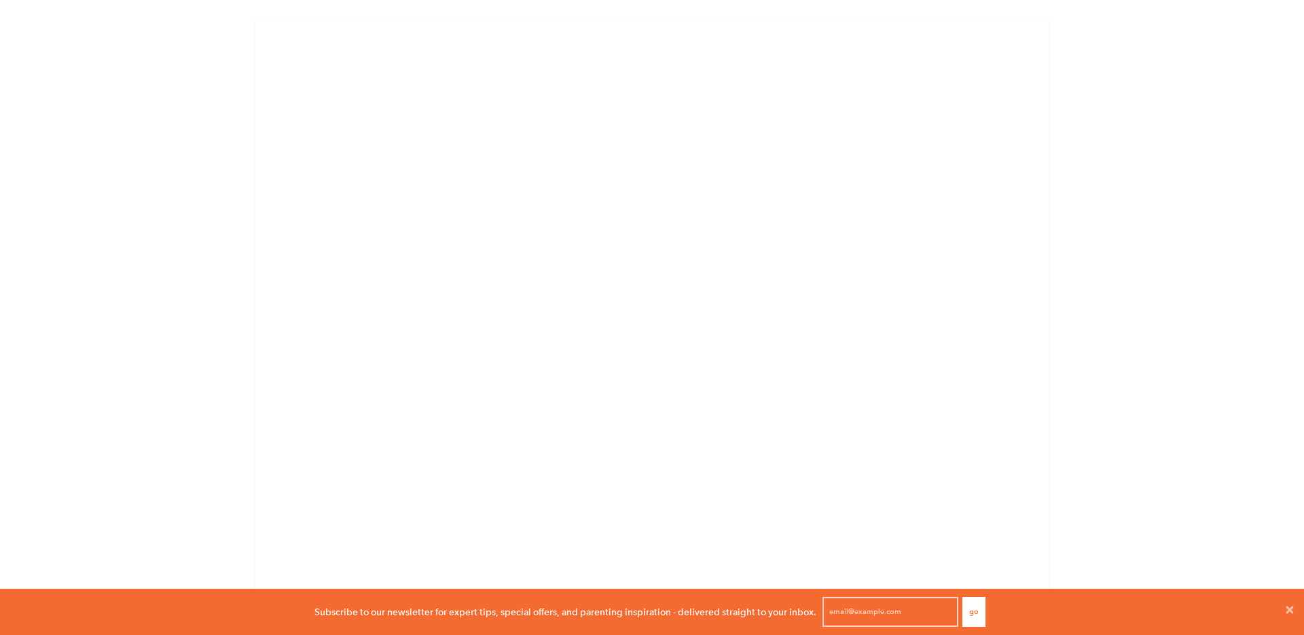
scroll to position [0, 0]
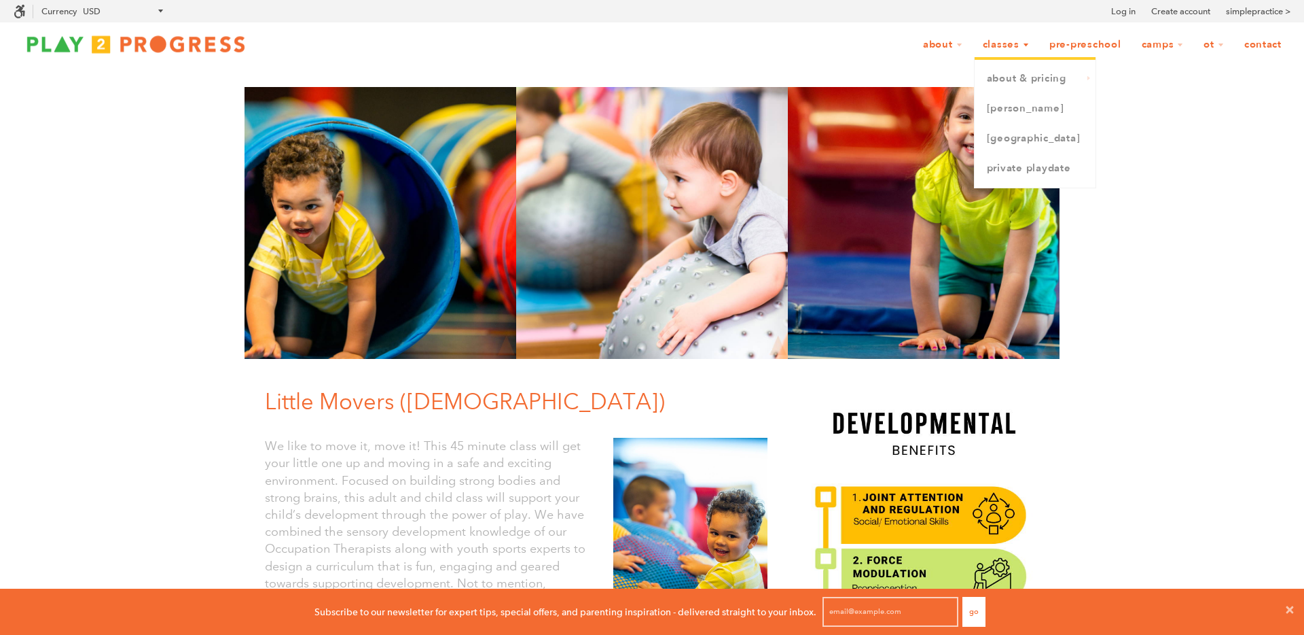
click at [1015, 39] on link "Classes" at bounding box center [1006, 45] width 64 height 26
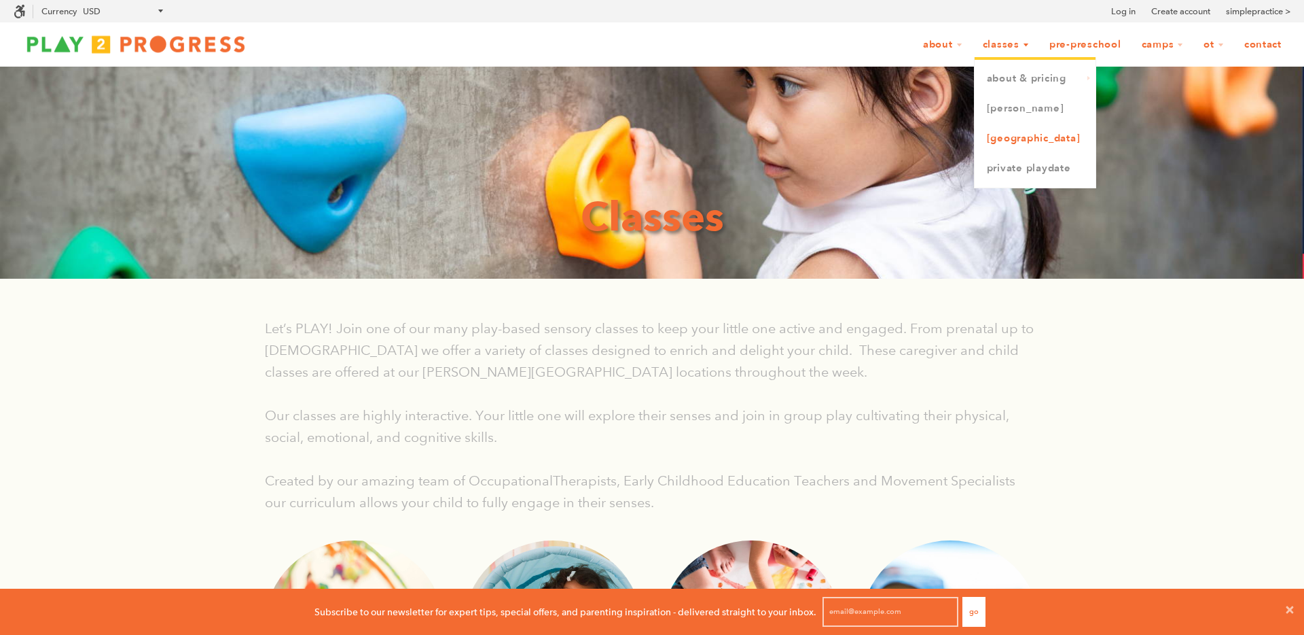
click at [1014, 143] on link "[GEOGRAPHIC_DATA]" at bounding box center [1035, 139] width 121 height 30
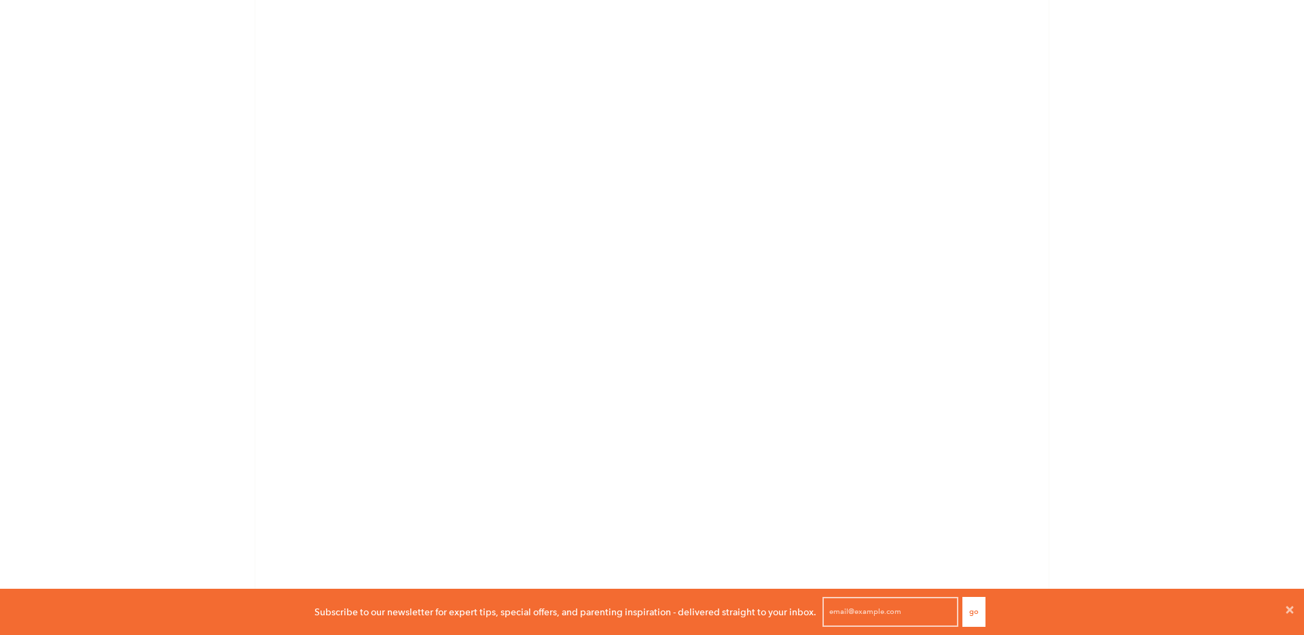
scroll to position [980, 0]
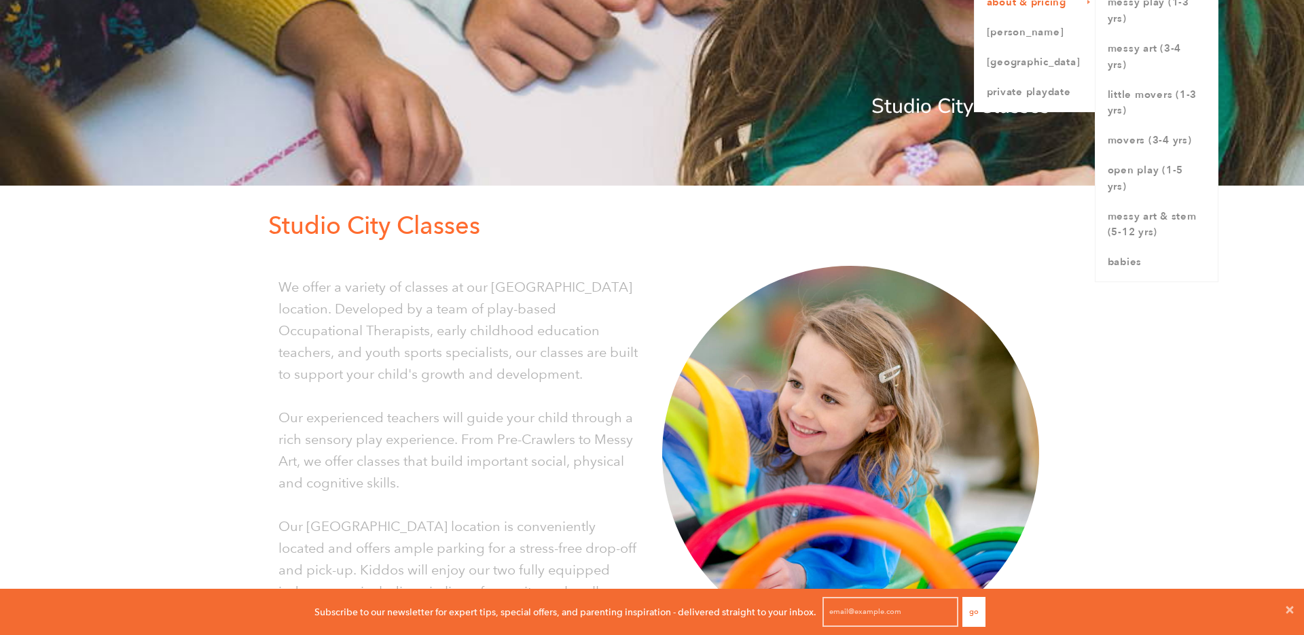
scroll to position [0, 0]
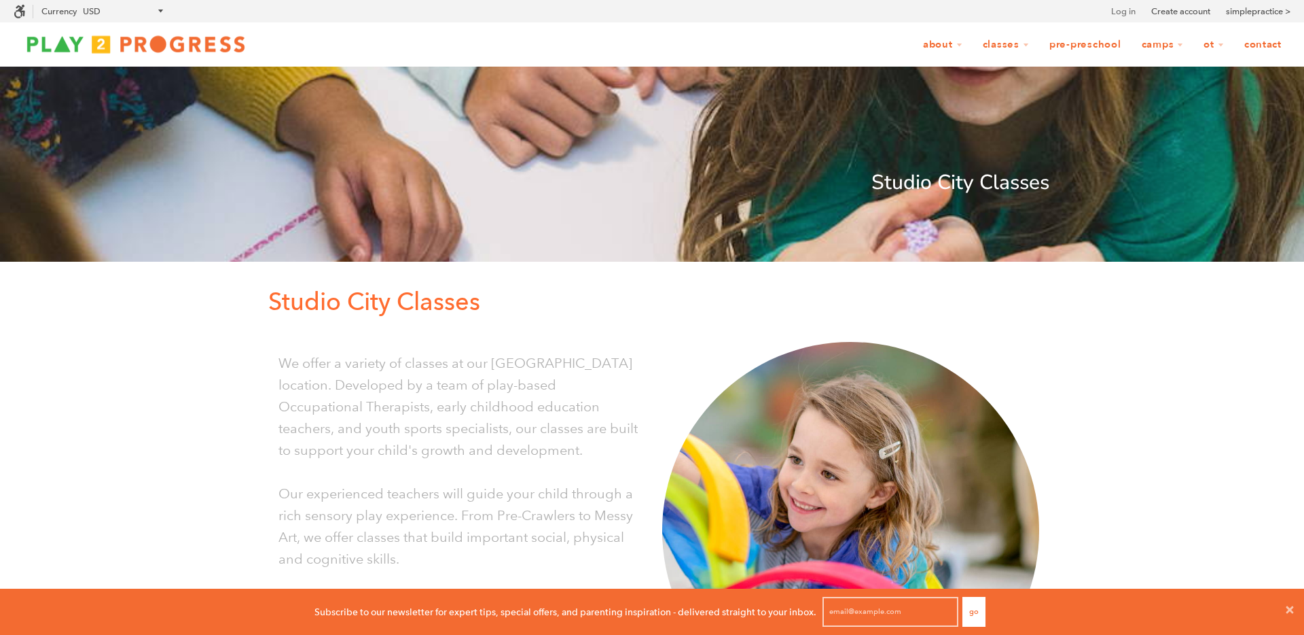
click at [1115, 10] on link "Log in" at bounding box center [1123, 12] width 24 height 14
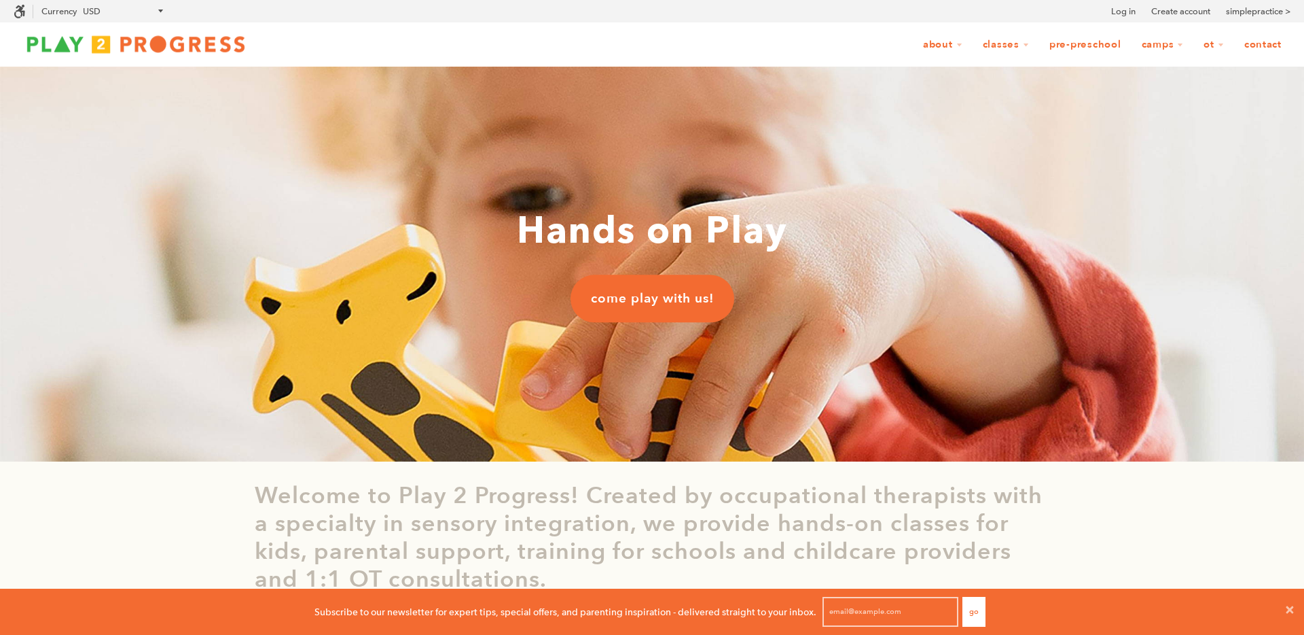
scroll to position [1, 1]
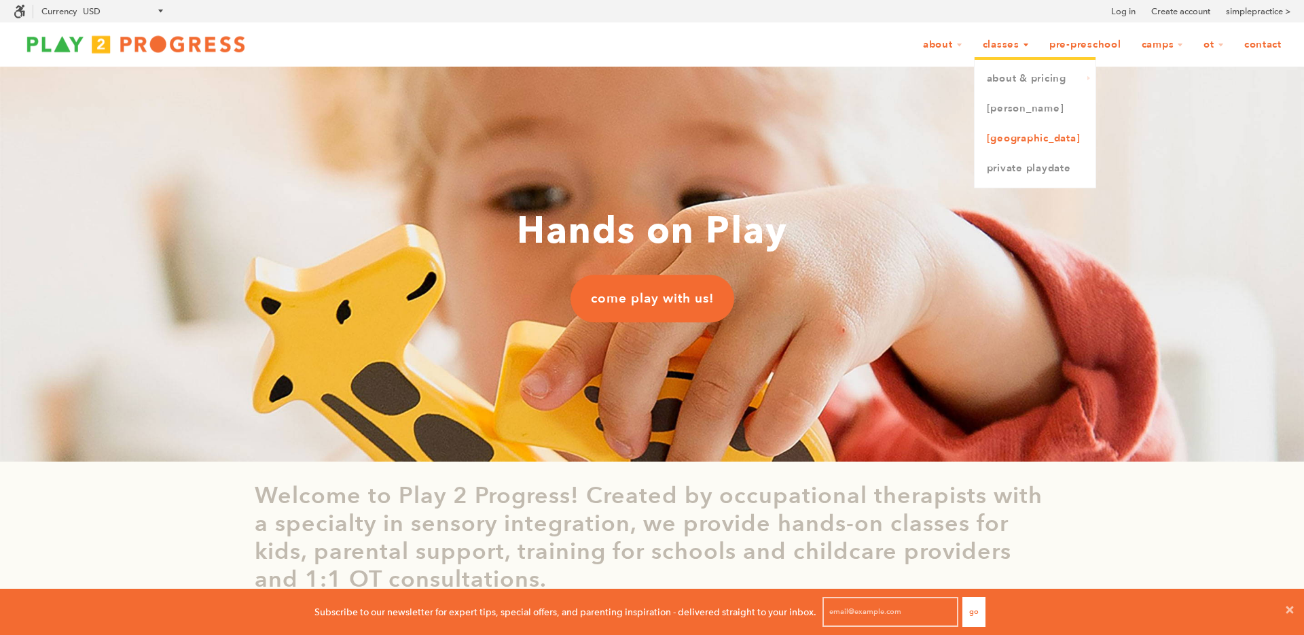
click at [1033, 135] on link "[GEOGRAPHIC_DATA]" at bounding box center [1035, 139] width 121 height 30
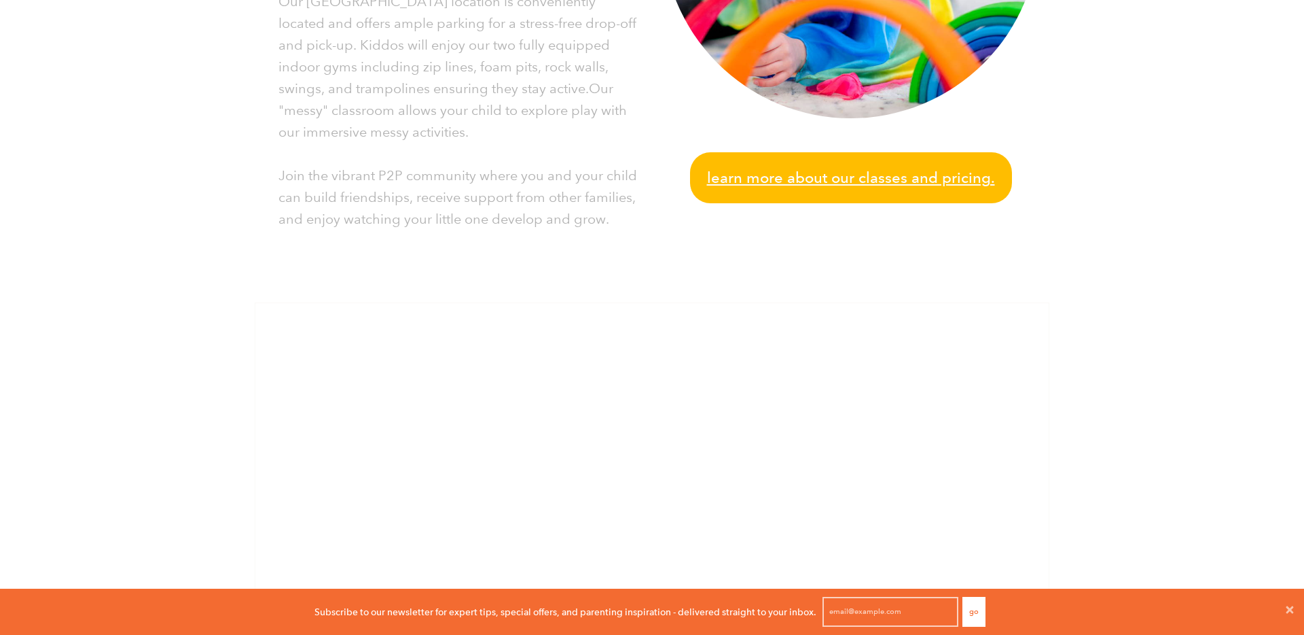
scroll to position [602, 0]
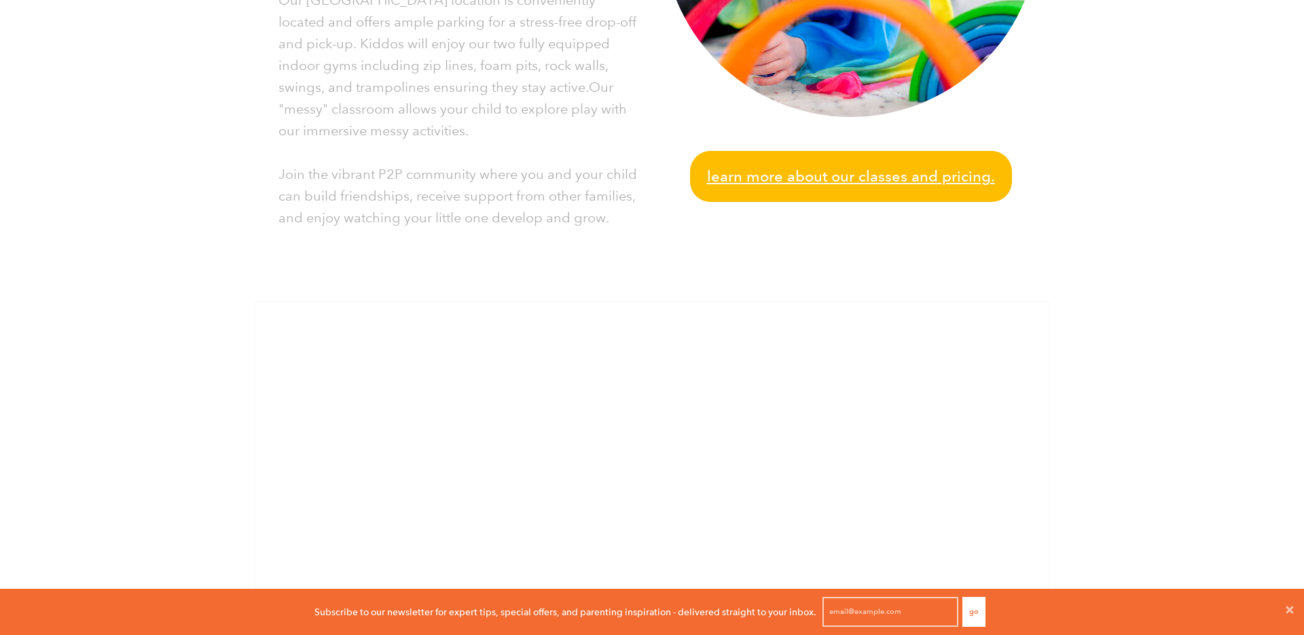
click at [914, 175] on span "Learn more about our classes and pricing." at bounding box center [851, 176] width 288 height 24
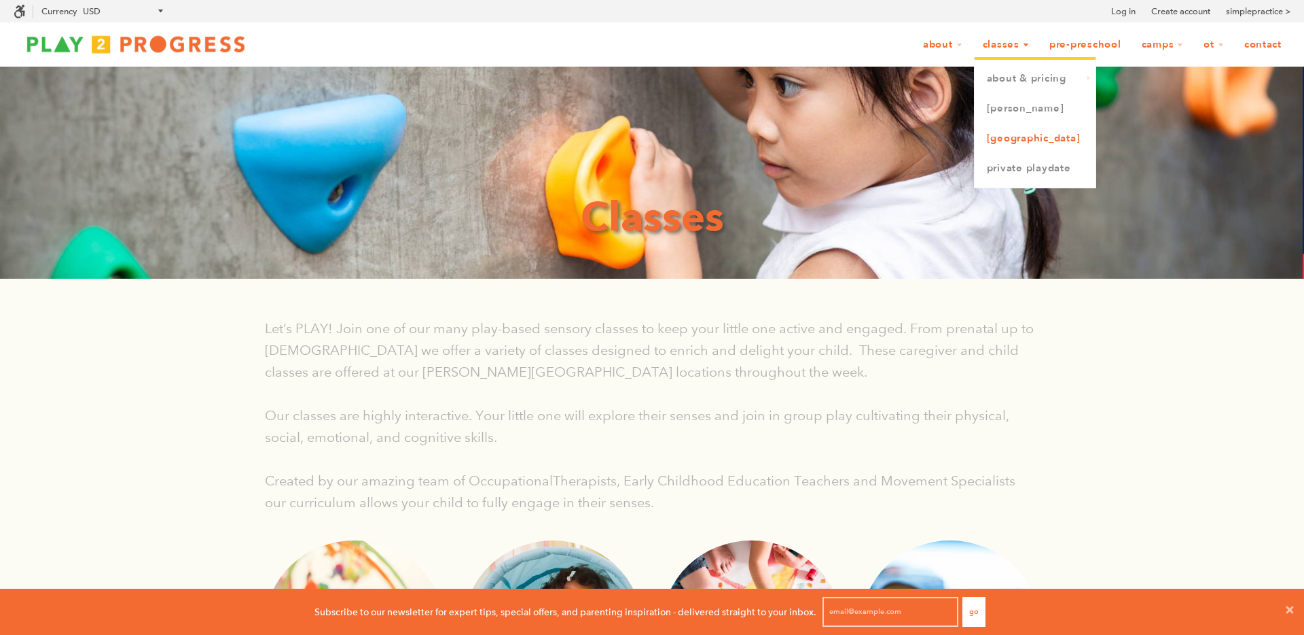
click at [1025, 147] on link "[GEOGRAPHIC_DATA]" at bounding box center [1035, 139] width 121 height 30
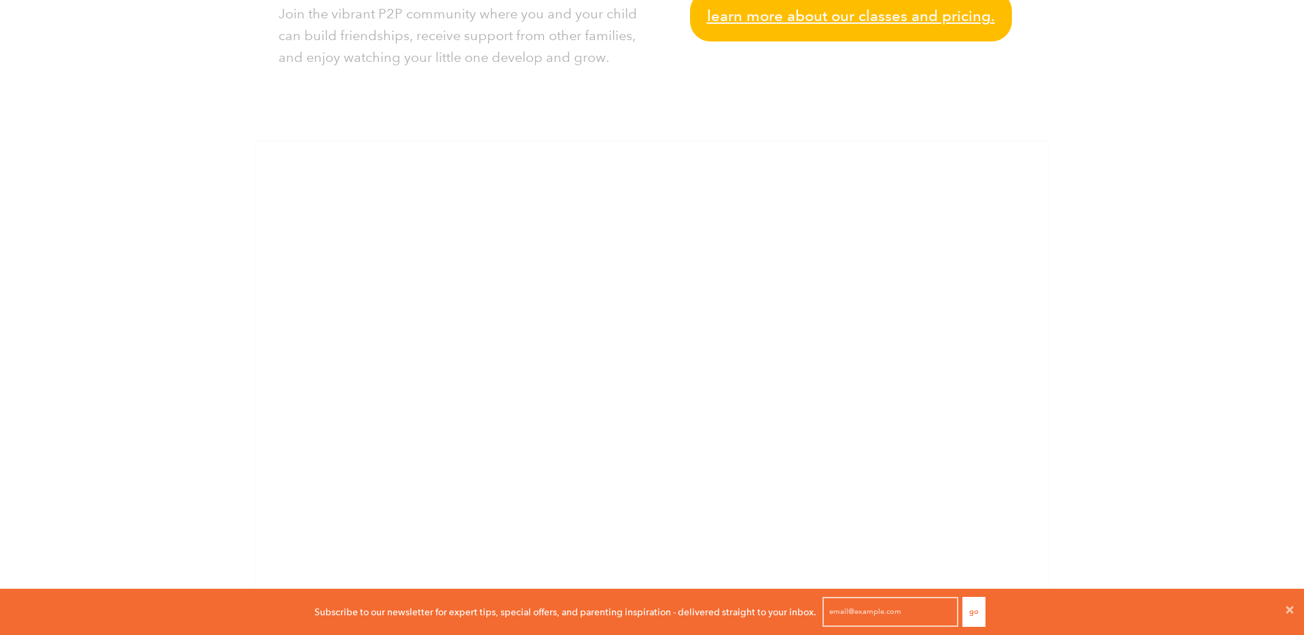
scroll to position [759, 0]
click at [162, 361] on div "Studio City Classes Studio City Classes We offer a variety of classes at our [G…" at bounding box center [652, 52] width 1304 height 1488
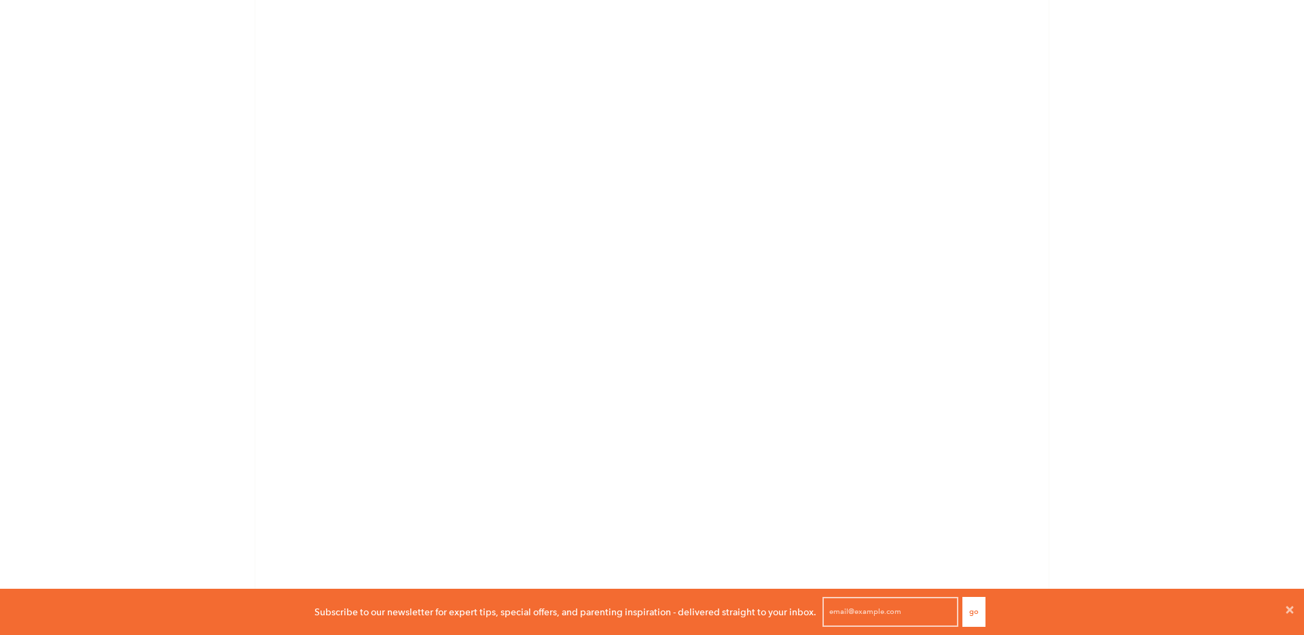
scroll to position [958, 0]
click at [229, 175] on div "Studio City Classes Studio City Classes We offer a variety of classes at our [G…" at bounding box center [652, 43] width 1304 height 1868
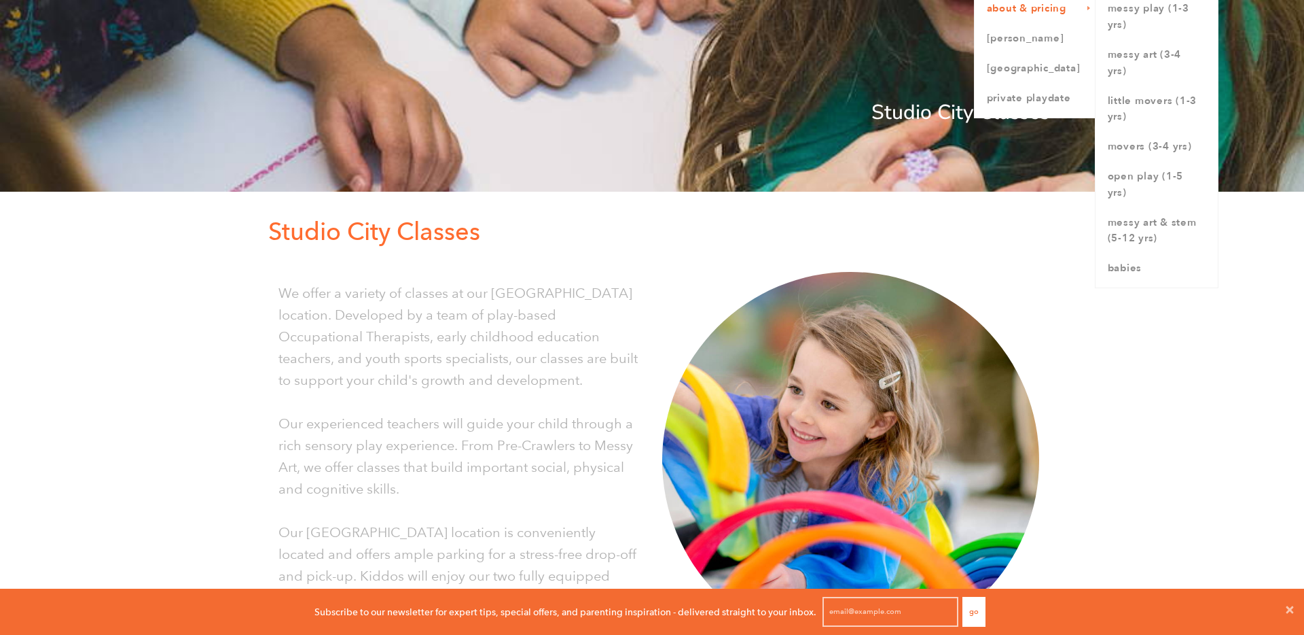
scroll to position [0, 0]
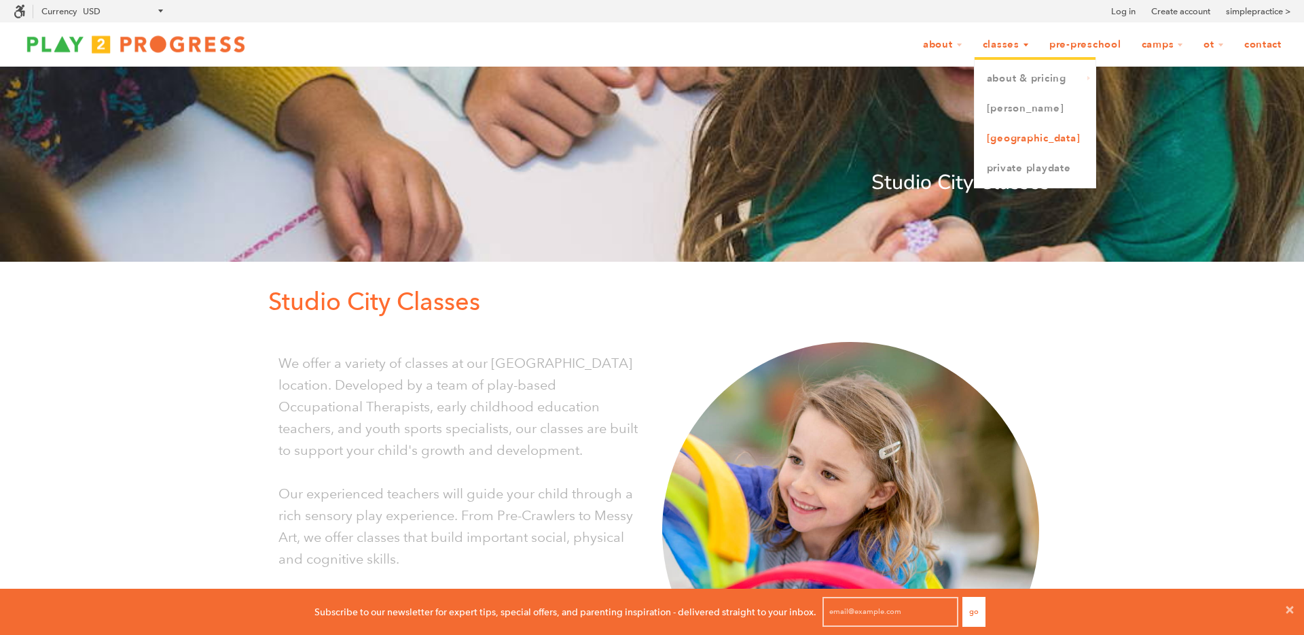
click at [1018, 142] on link "[GEOGRAPHIC_DATA]" at bounding box center [1035, 139] width 121 height 30
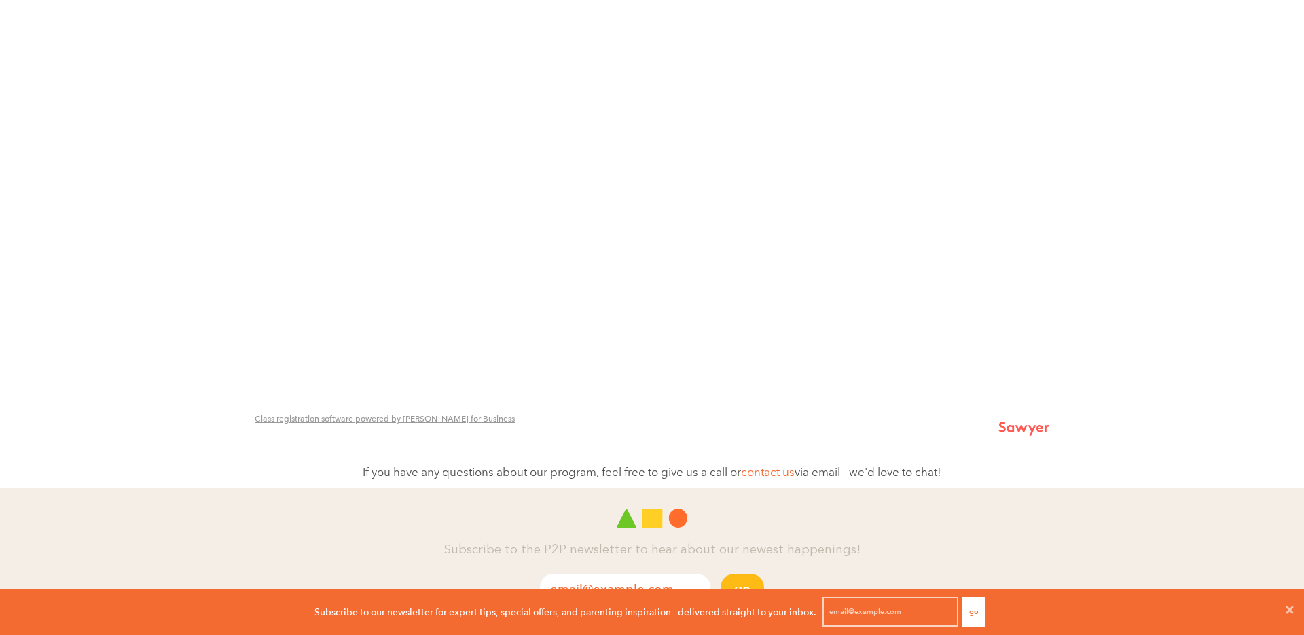
scroll to position [915, 0]
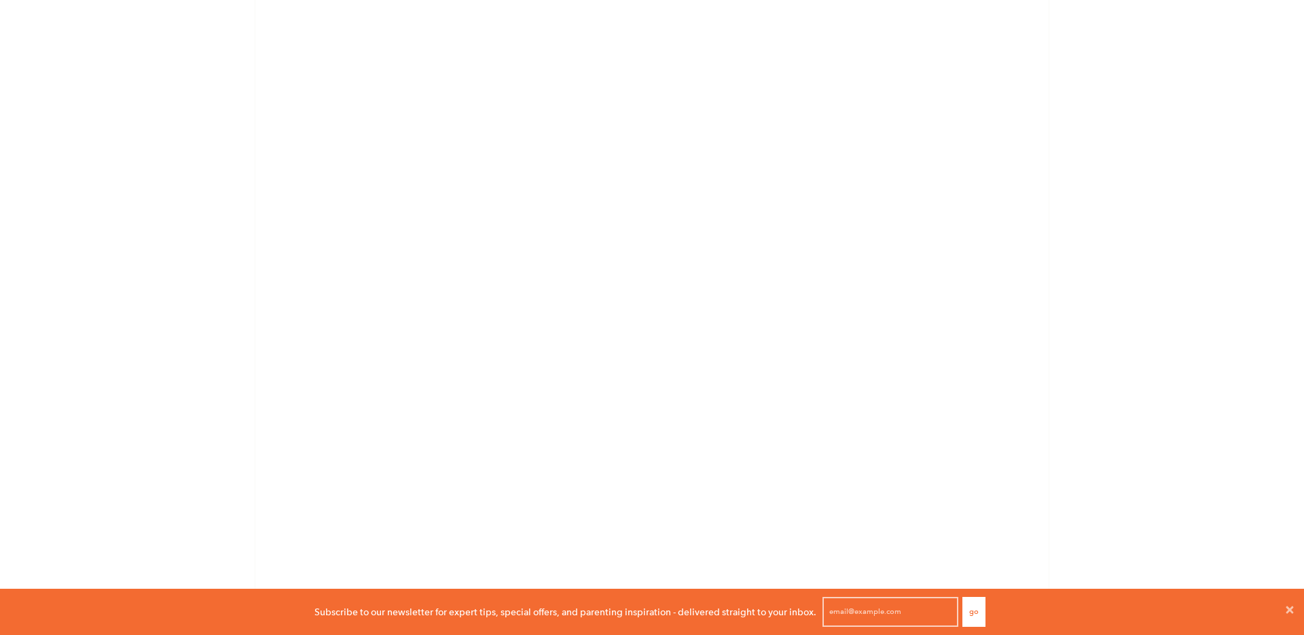
click at [1090, 340] on div "Studio City Classes Studio City Classes We offer a variety of classes at our [G…" at bounding box center [652, 632] width 1304 height 3378
click at [1130, 307] on div "Studio City Classes Studio City Classes We offer a variety of classes at our [G…" at bounding box center [652, 632] width 1304 height 3378
